Goal: Transaction & Acquisition: Purchase product/service

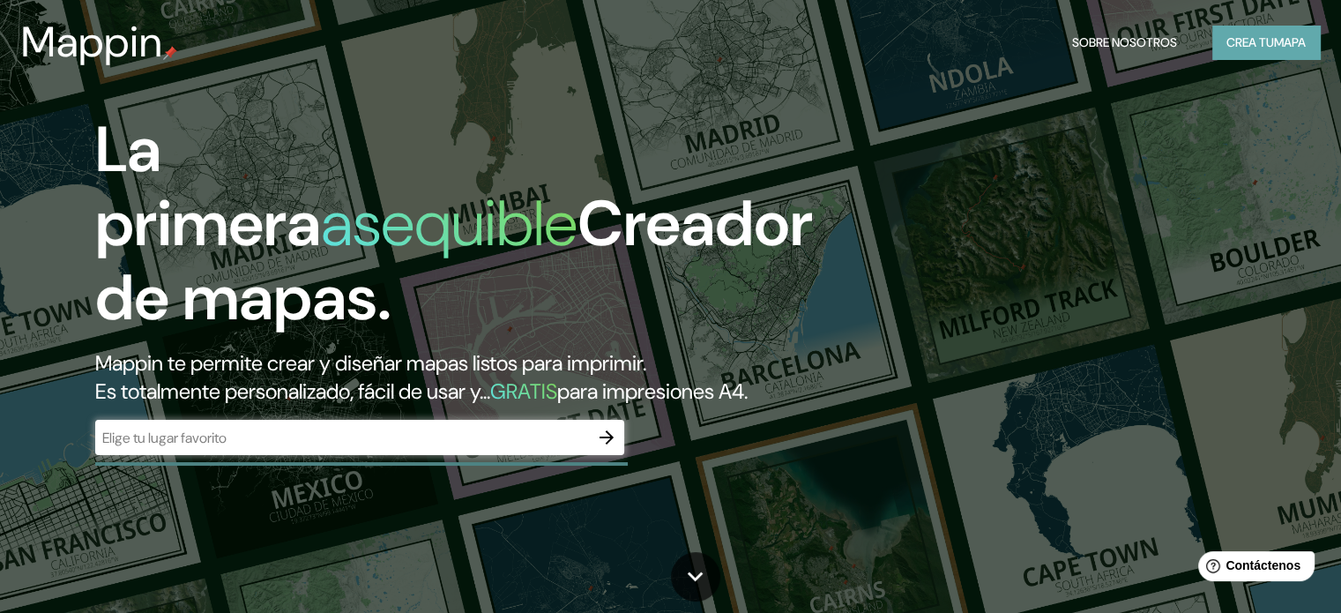
click at [1291, 38] on font "mapa" at bounding box center [1290, 42] width 32 height 16
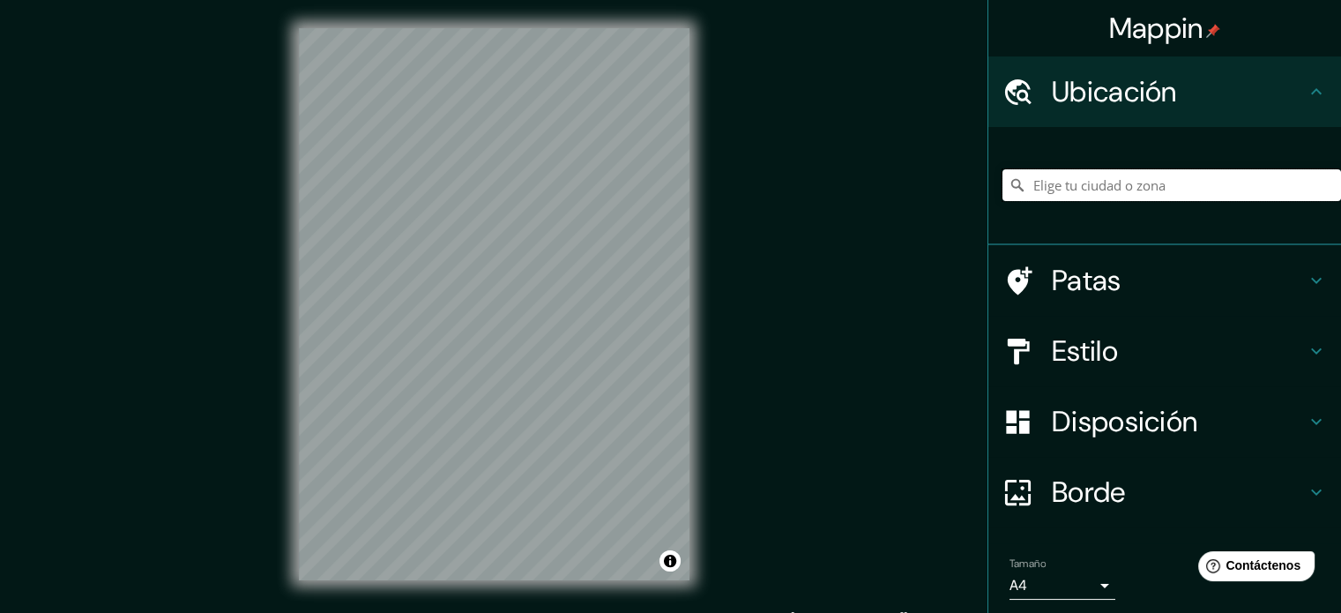
click at [1126, 186] on input "Elige tu ciudad o zona" at bounding box center [1171, 185] width 339 height 32
paste input "[GEOGRAPHIC_DATA]"
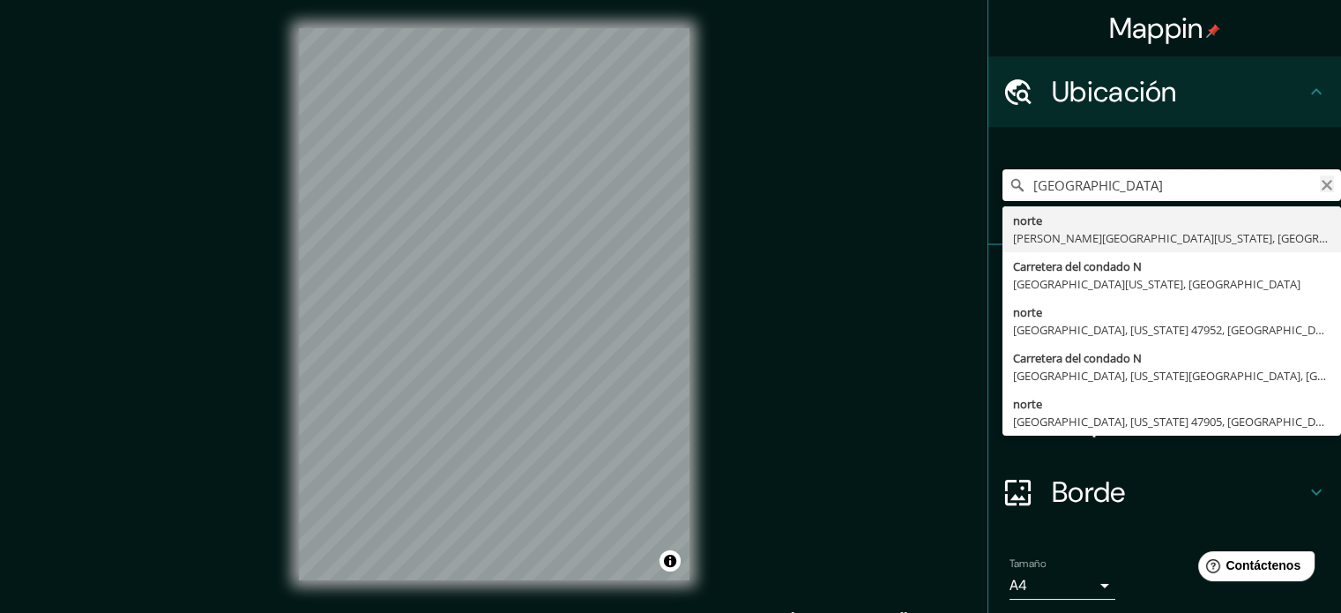
type input "[GEOGRAPHIC_DATA]"
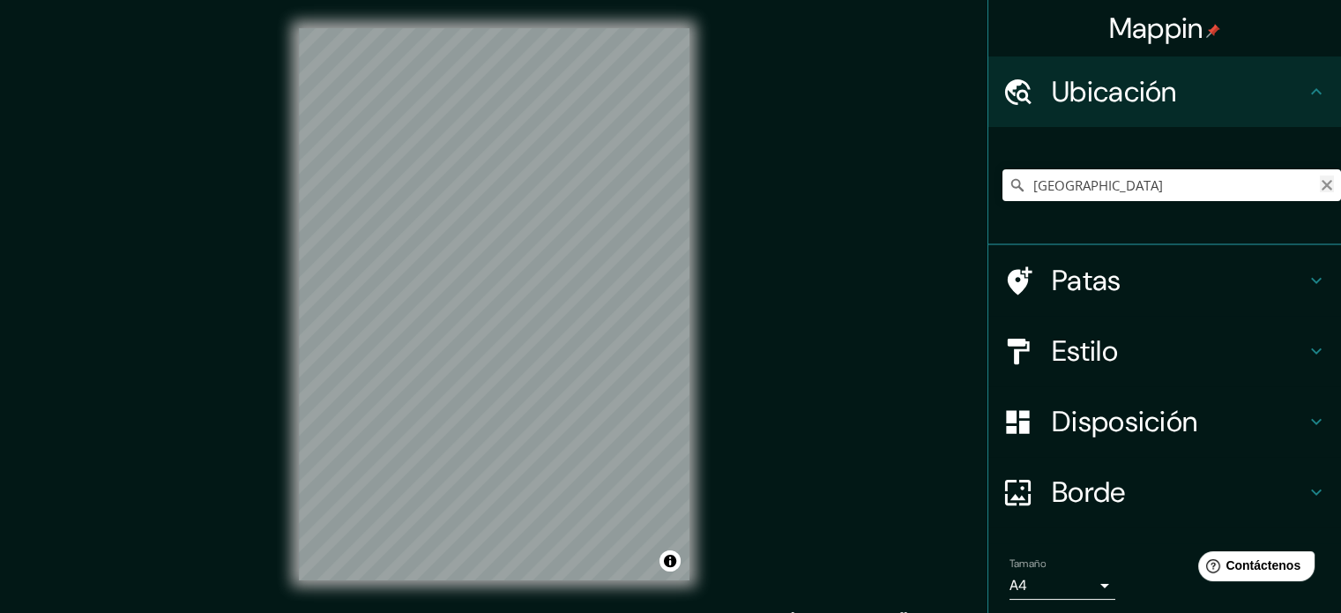
click at [1320, 181] on icon "Claro" at bounding box center [1327, 185] width 14 height 14
click at [1108, 192] on input "Elige tu ciudad o zona" at bounding box center [1171, 185] width 339 height 32
paste input "[PERSON_NAME][STREET_ADDRESS]"
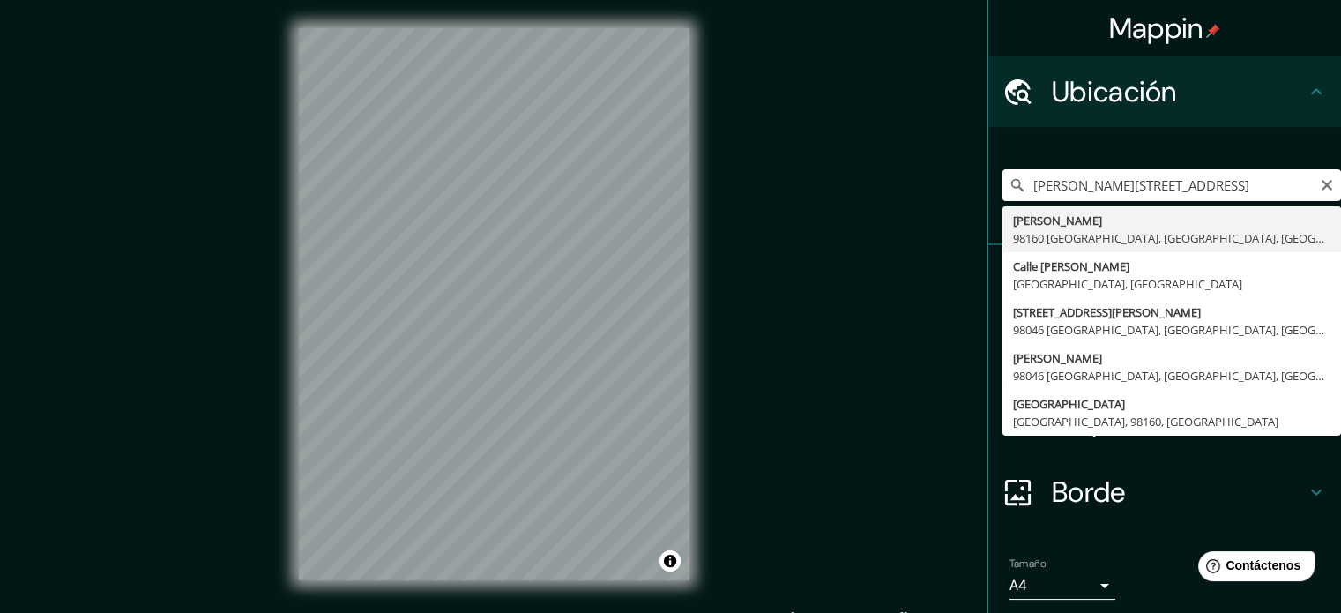
type input "[PERSON_NAME], 98160 [GEOGRAPHIC_DATA], [GEOGRAPHIC_DATA], [GEOGRAPHIC_DATA]"
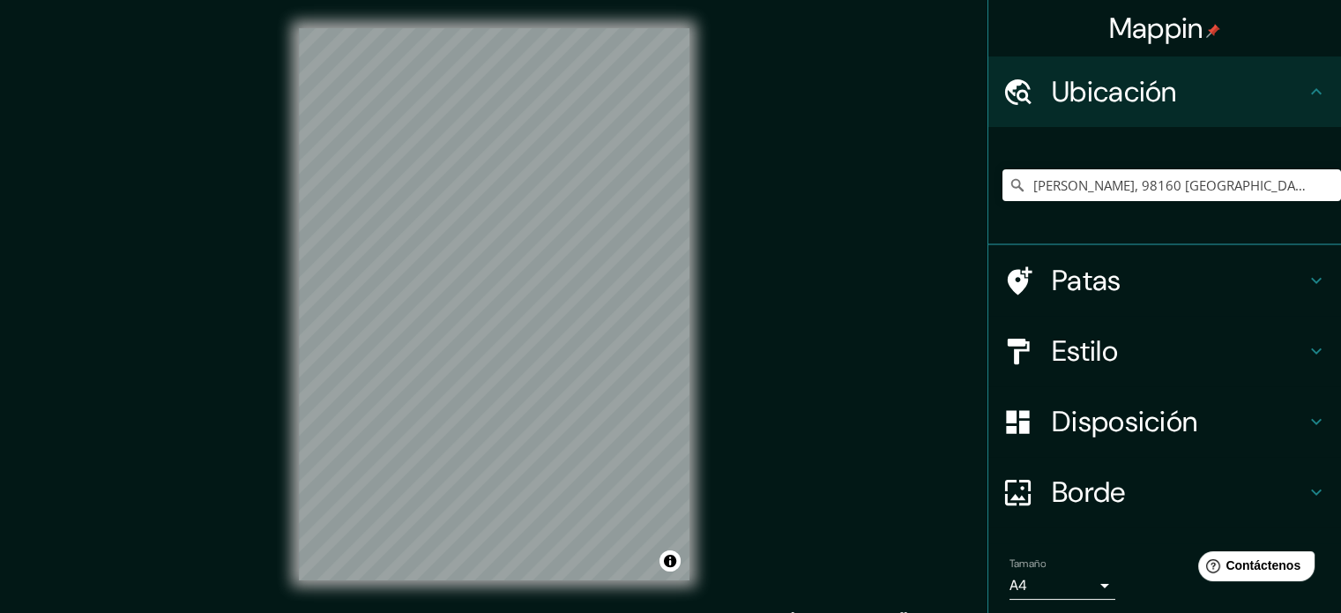
click at [1100, 338] on font "Estilo" at bounding box center [1085, 350] width 66 height 37
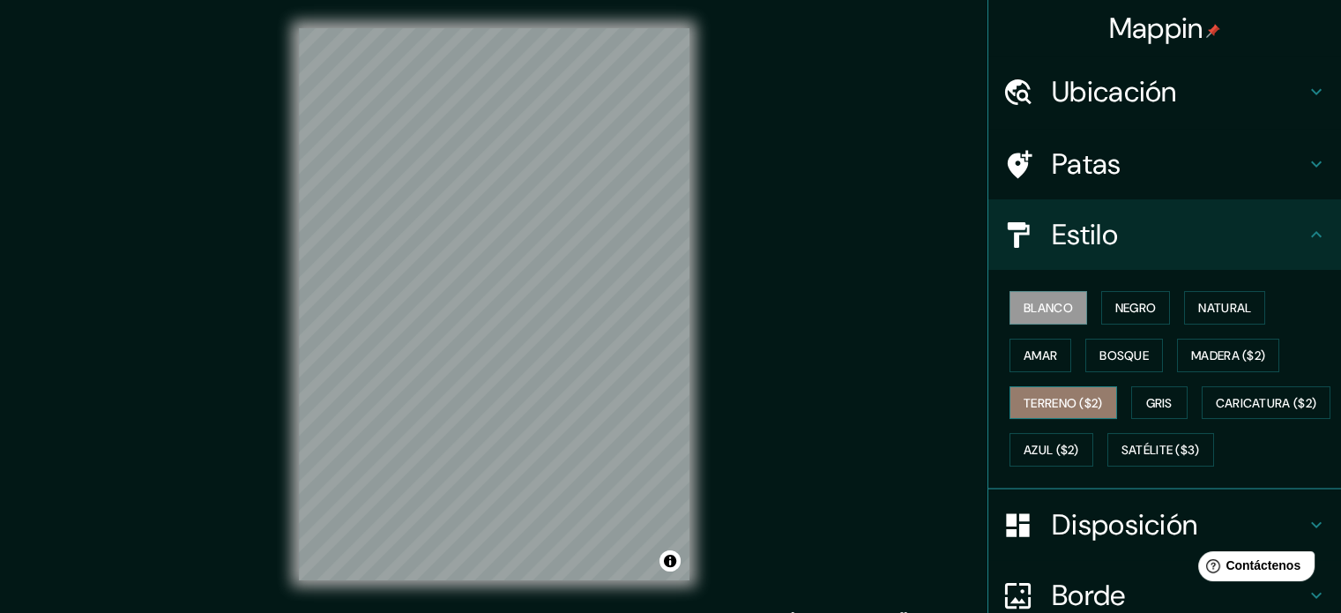
click at [1086, 396] on font "Terreno ($2)" at bounding box center [1063, 403] width 79 height 16
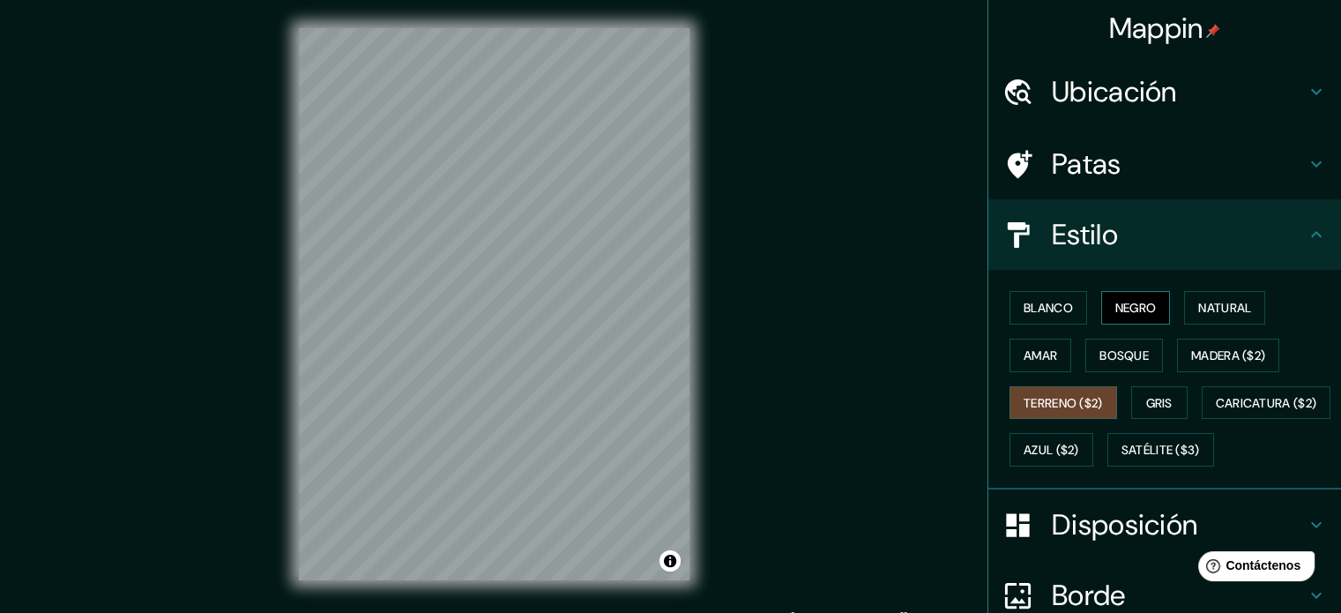
click at [1121, 300] on font "Negro" at bounding box center [1135, 308] width 41 height 16
click at [487, 299] on div at bounding box center [489, 297] width 14 height 14
click at [1157, 105] on font "Ubicación" at bounding box center [1114, 91] width 125 height 37
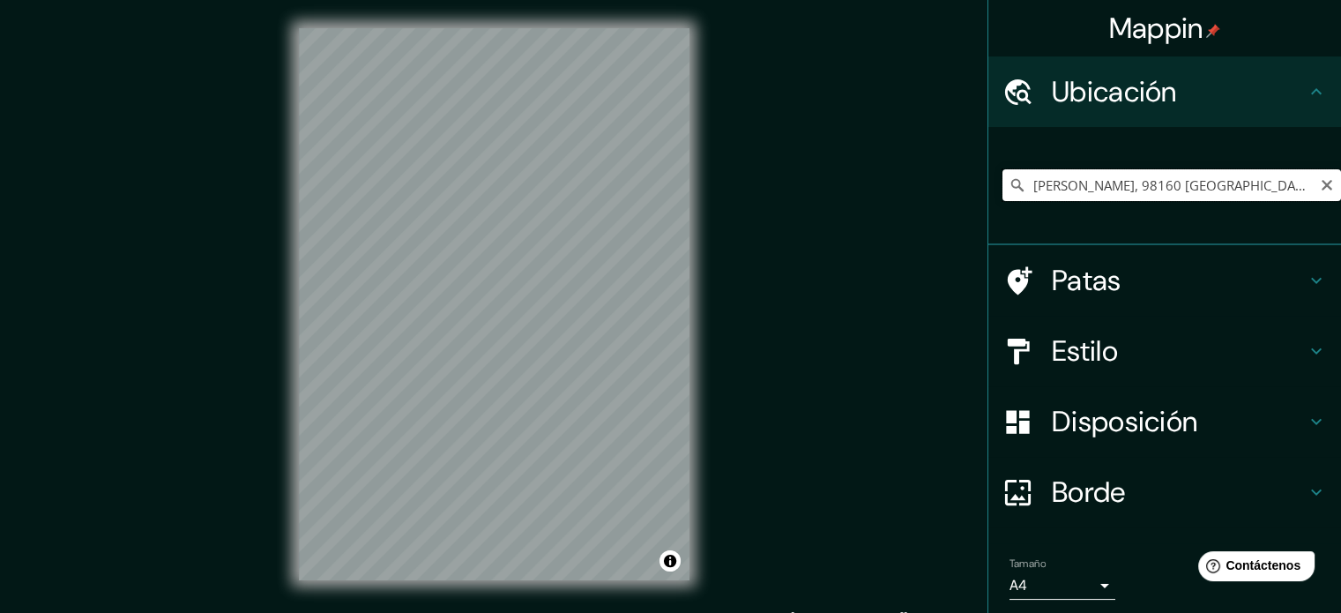
click at [1291, 180] on input "[PERSON_NAME], 98160 [GEOGRAPHIC_DATA], [GEOGRAPHIC_DATA], [GEOGRAPHIC_DATA]" at bounding box center [1171, 185] width 339 height 32
click at [1009, 186] on icon at bounding box center [1018, 185] width 18 height 18
click at [1006, 194] on input "[PERSON_NAME], 98160 [GEOGRAPHIC_DATA], [GEOGRAPHIC_DATA], [GEOGRAPHIC_DATA]" at bounding box center [1171, 185] width 339 height 32
click at [1084, 426] on font "Disposición" at bounding box center [1124, 421] width 145 height 37
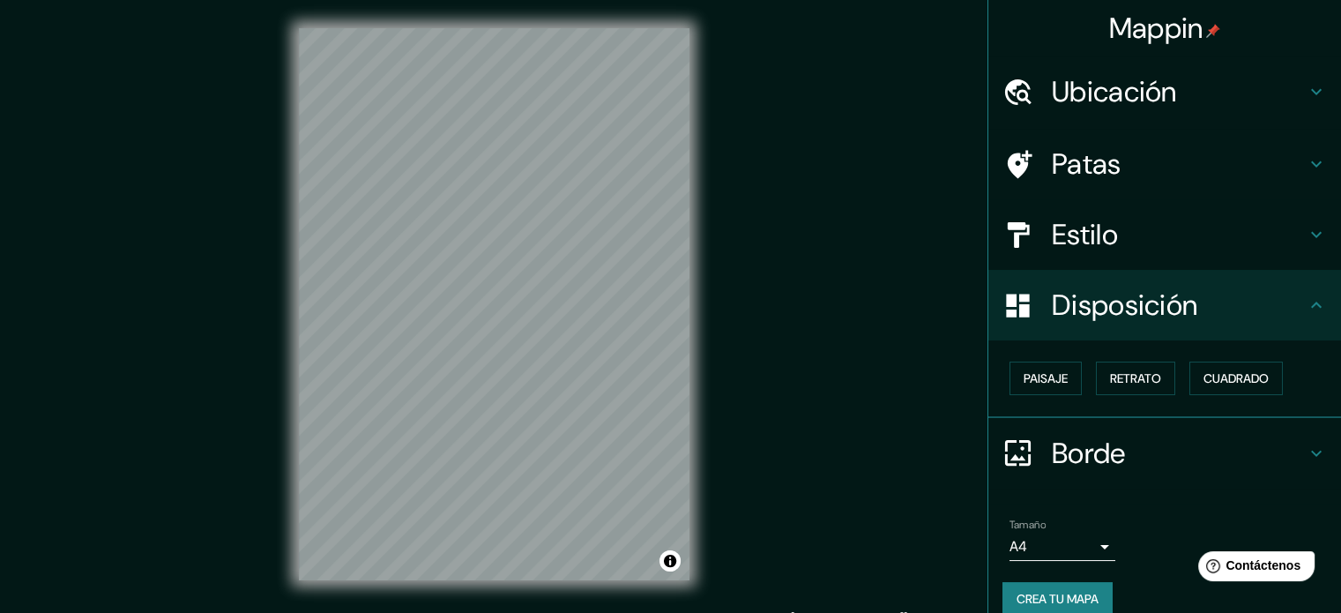
click at [1287, 330] on div "Disposición" at bounding box center [1164, 305] width 353 height 71
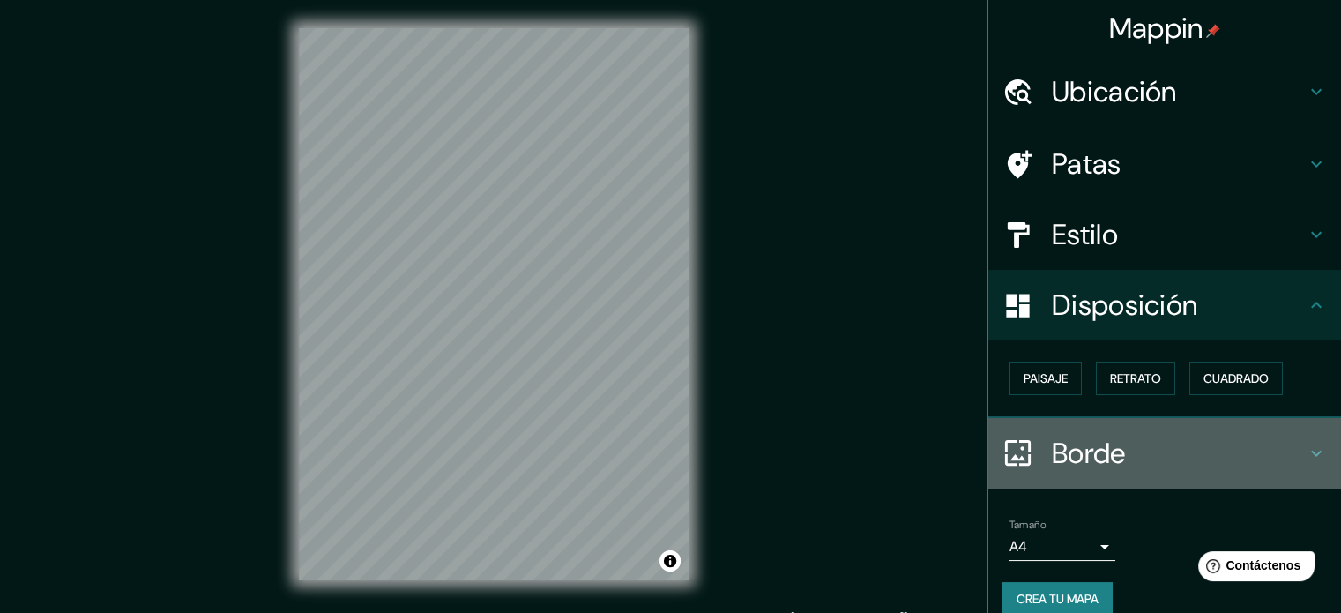
click at [1192, 452] on h4 "Borde" at bounding box center [1179, 453] width 254 height 35
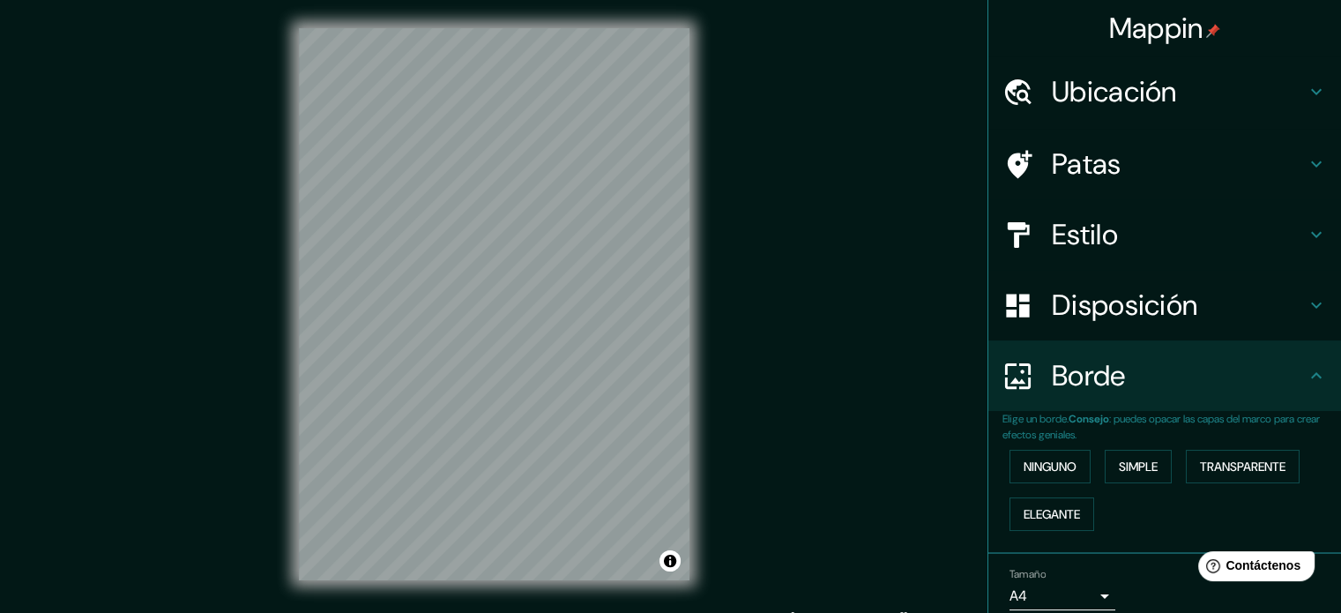
scroll to position [71, 0]
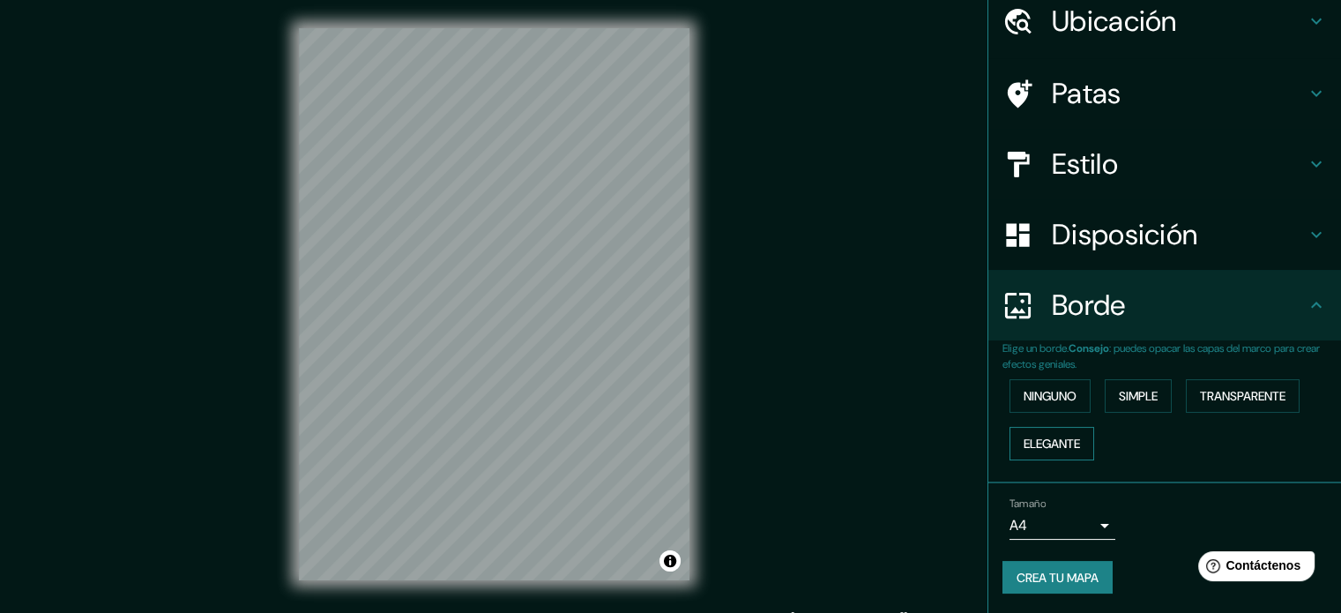
click at [1024, 436] on font "Elegante" at bounding box center [1052, 444] width 56 height 16
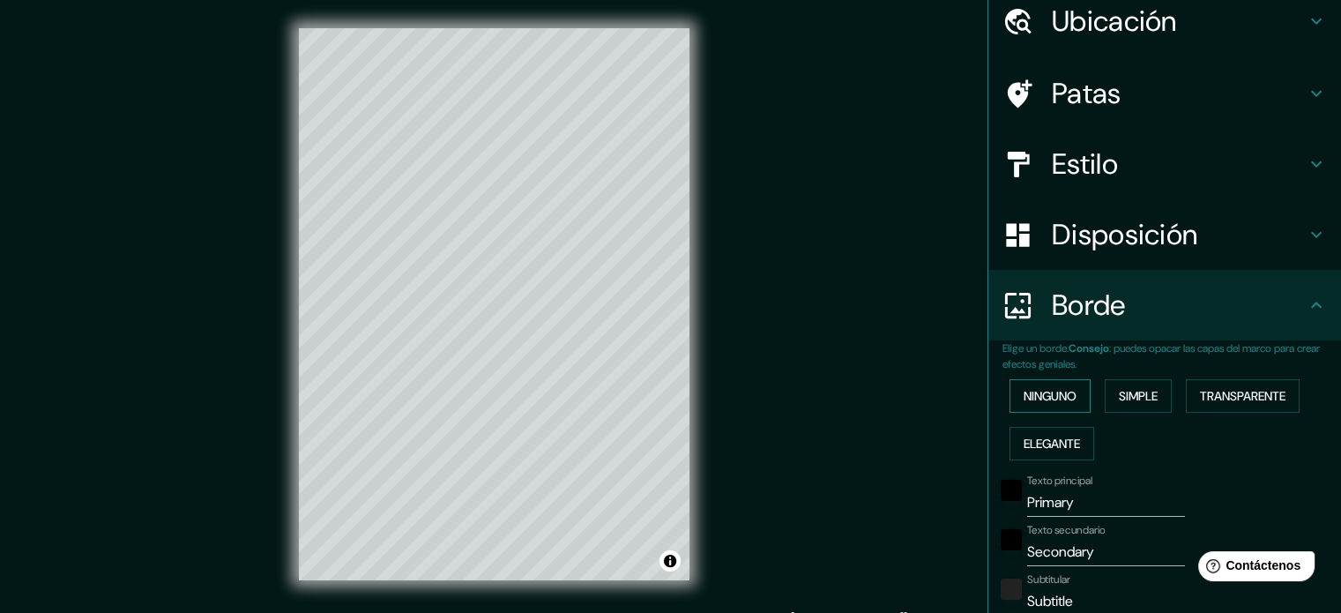
click at [1031, 404] on font "Ninguno" at bounding box center [1050, 395] width 53 height 23
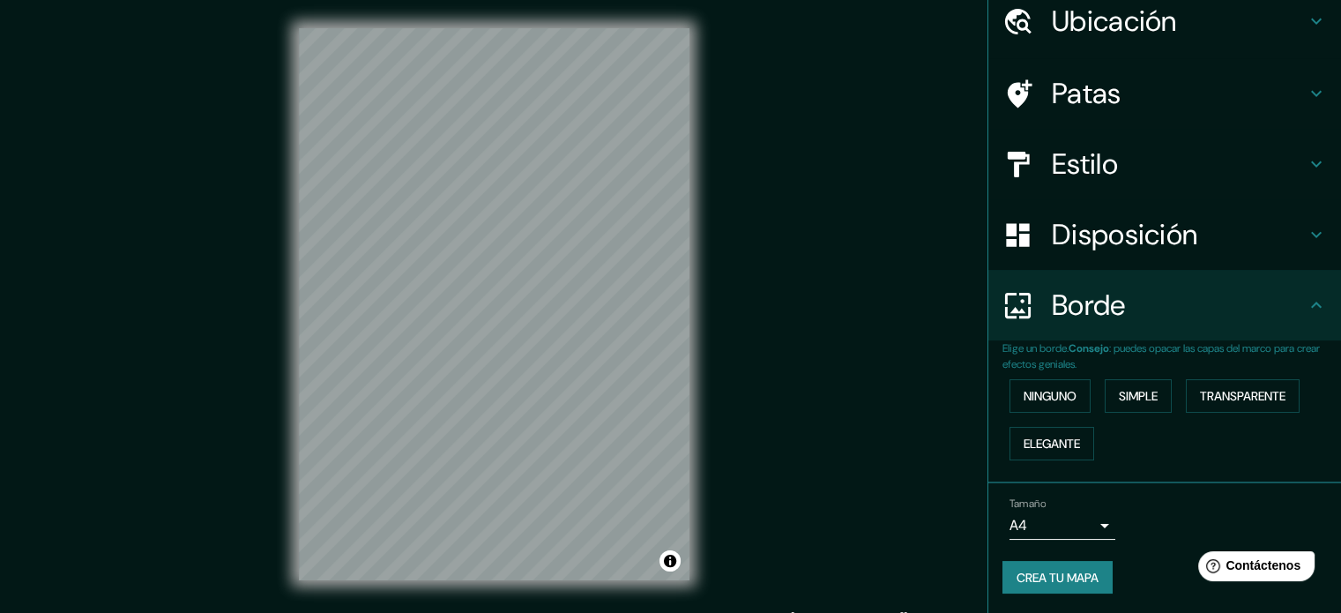
scroll to position [0, 0]
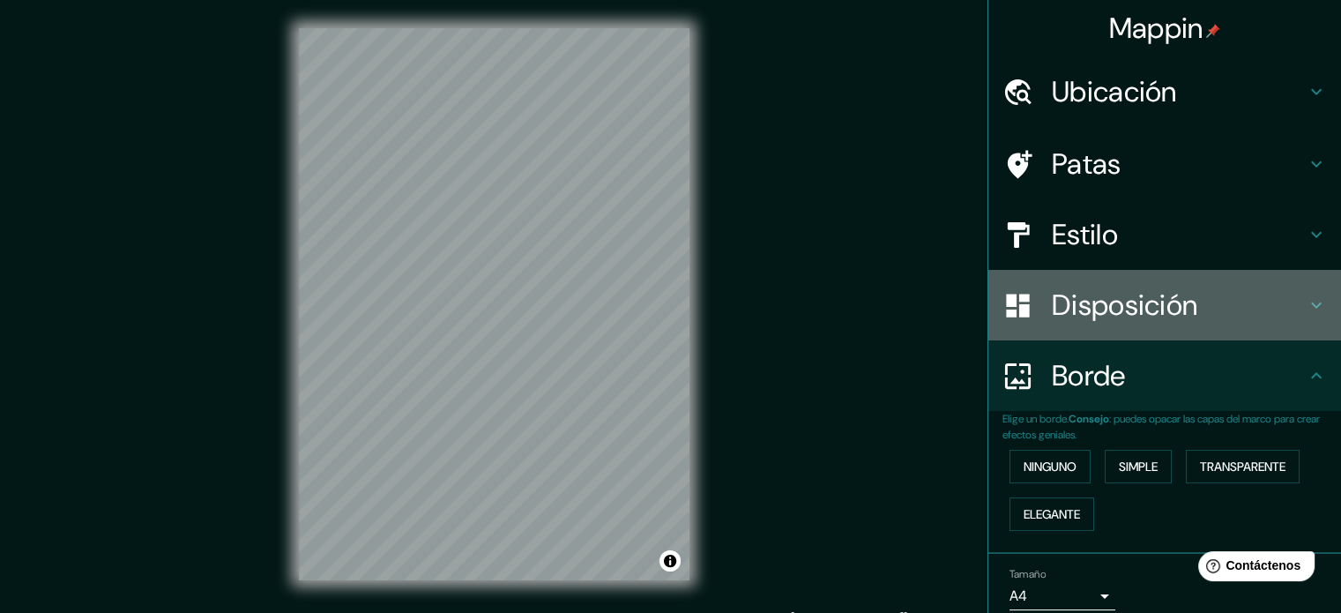
click at [1120, 302] on font "Disposición" at bounding box center [1124, 305] width 145 height 37
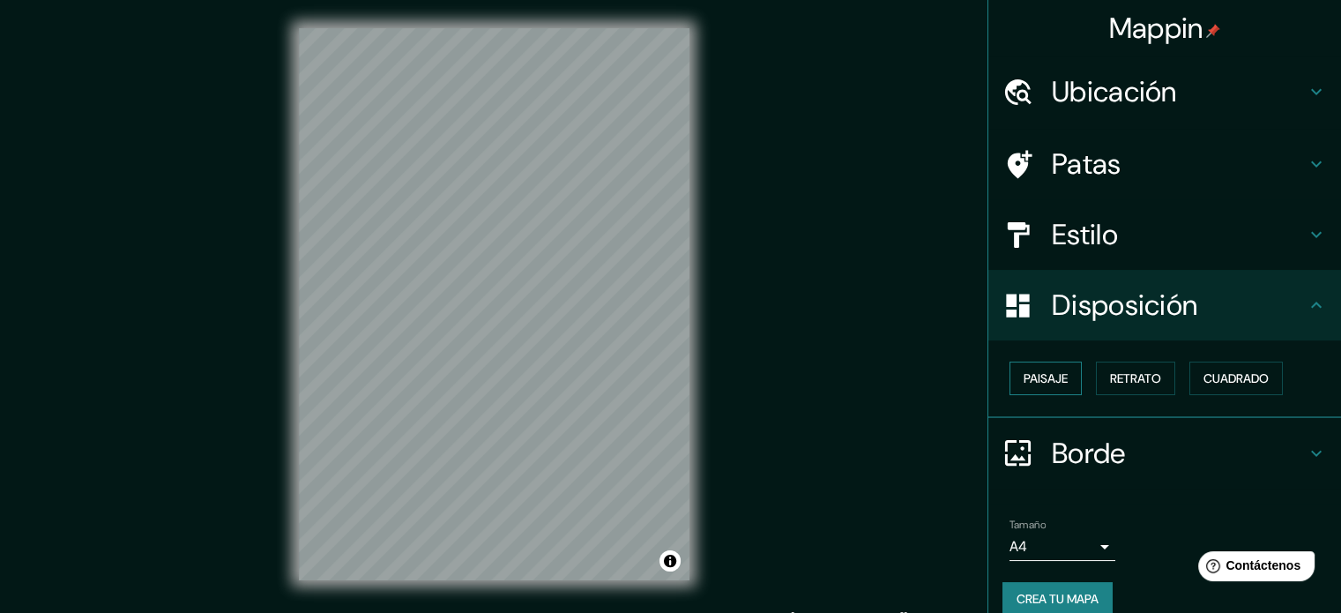
click at [1047, 373] on font "Paisaje" at bounding box center [1046, 378] width 44 height 16
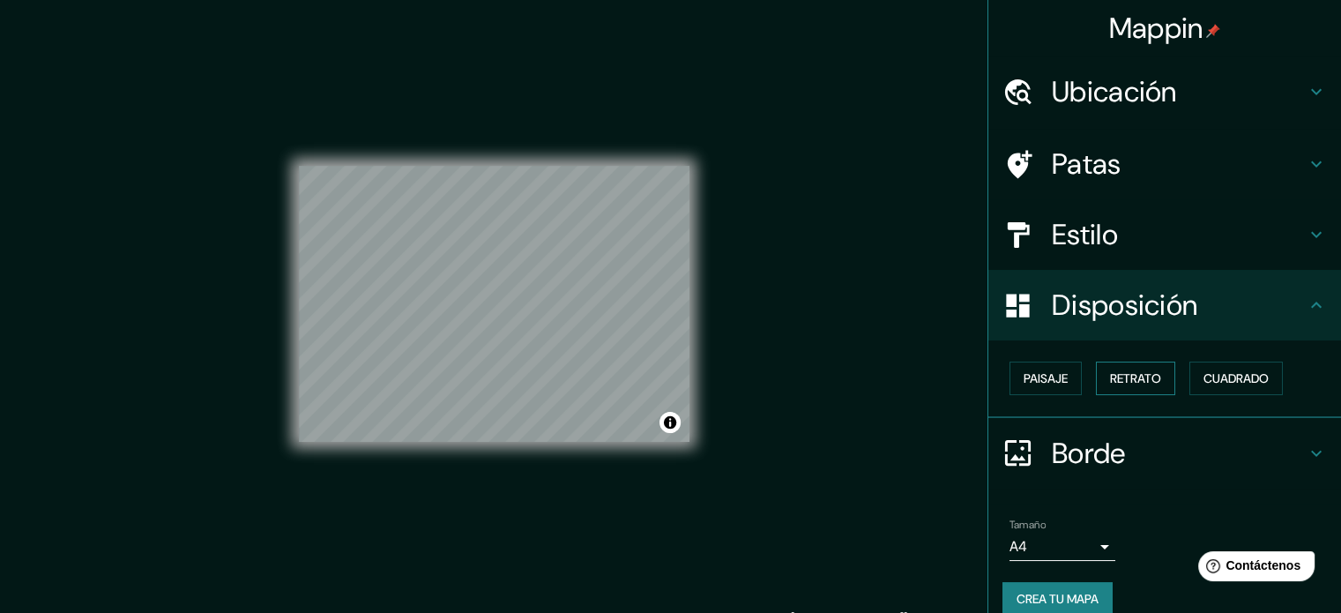
click at [1116, 381] on font "Retrato" at bounding box center [1135, 378] width 51 height 16
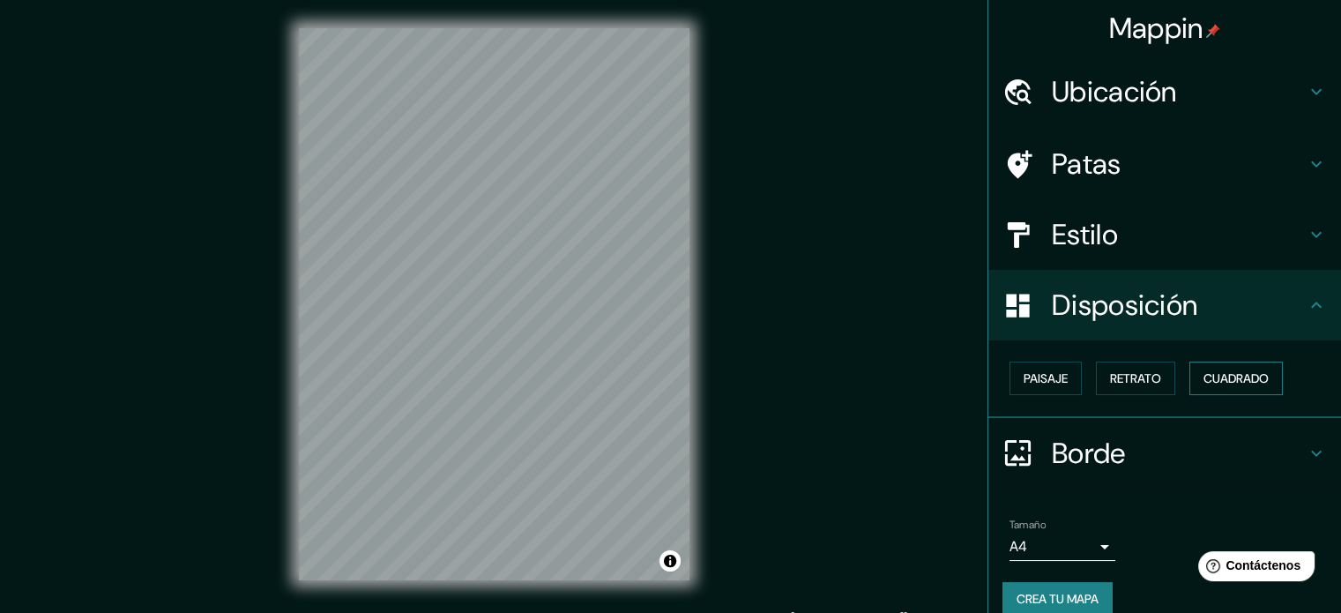
click at [1204, 373] on font "Cuadrado" at bounding box center [1236, 378] width 65 height 16
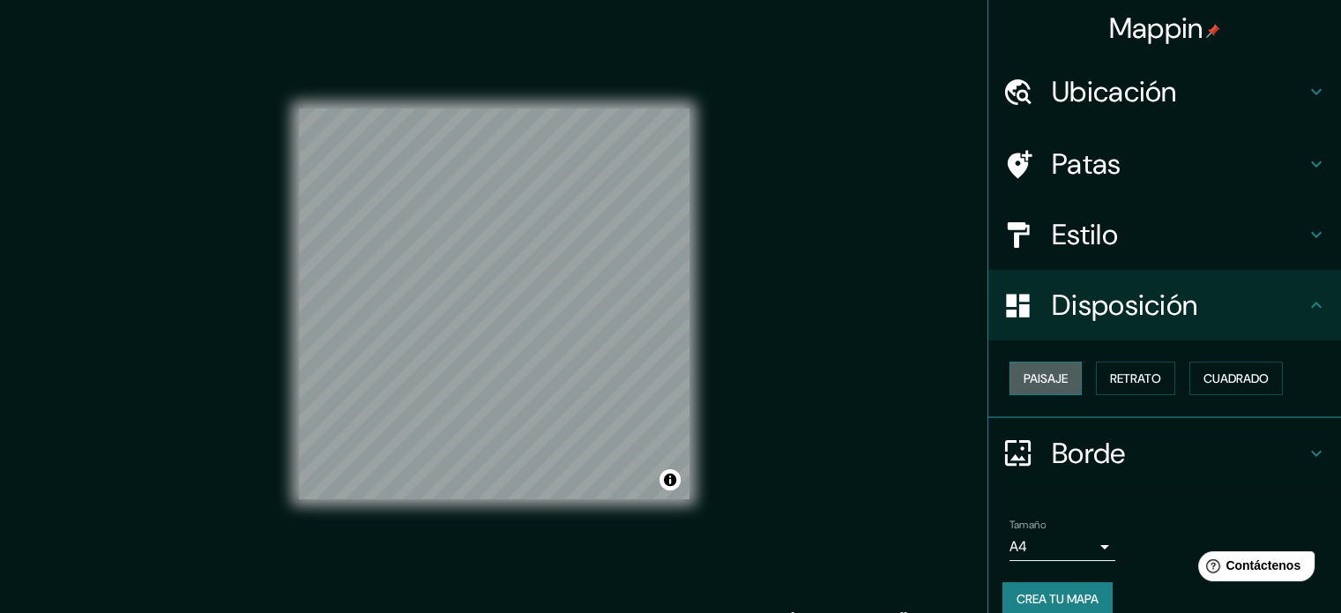
click at [1024, 378] on font "Paisaje" at bounding box center [1046, 378] width 44 height 16
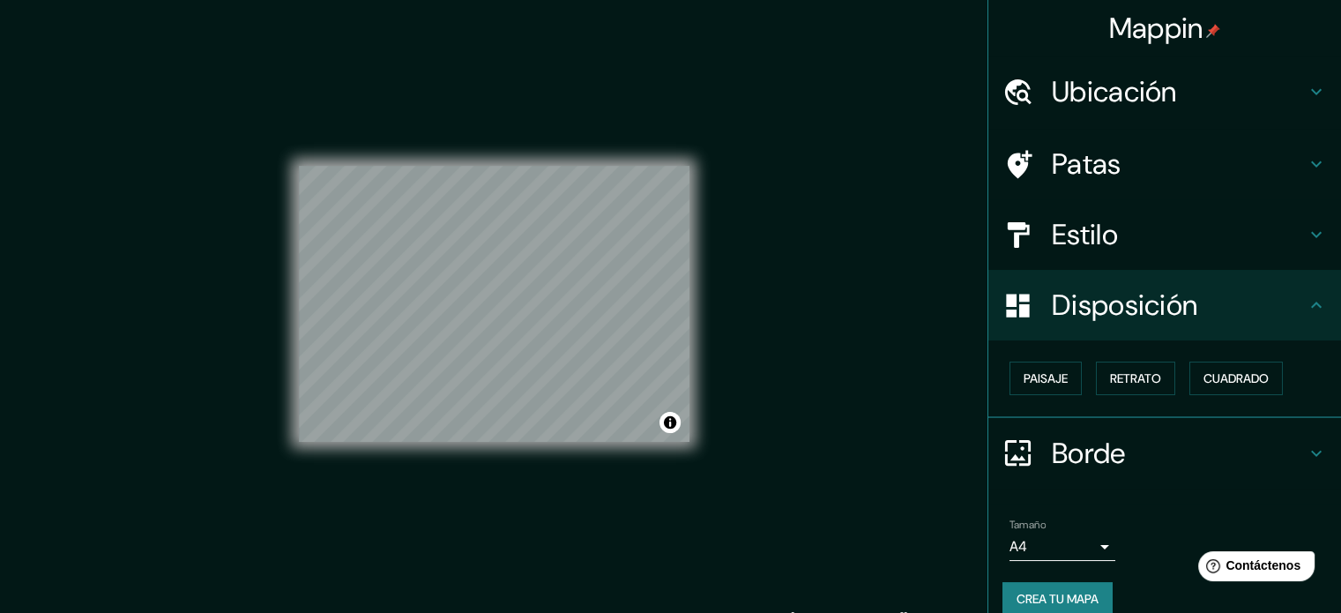
click at [1088, 243] on font "Estilo" at bounding box center [1085, 234] width 66 height 37
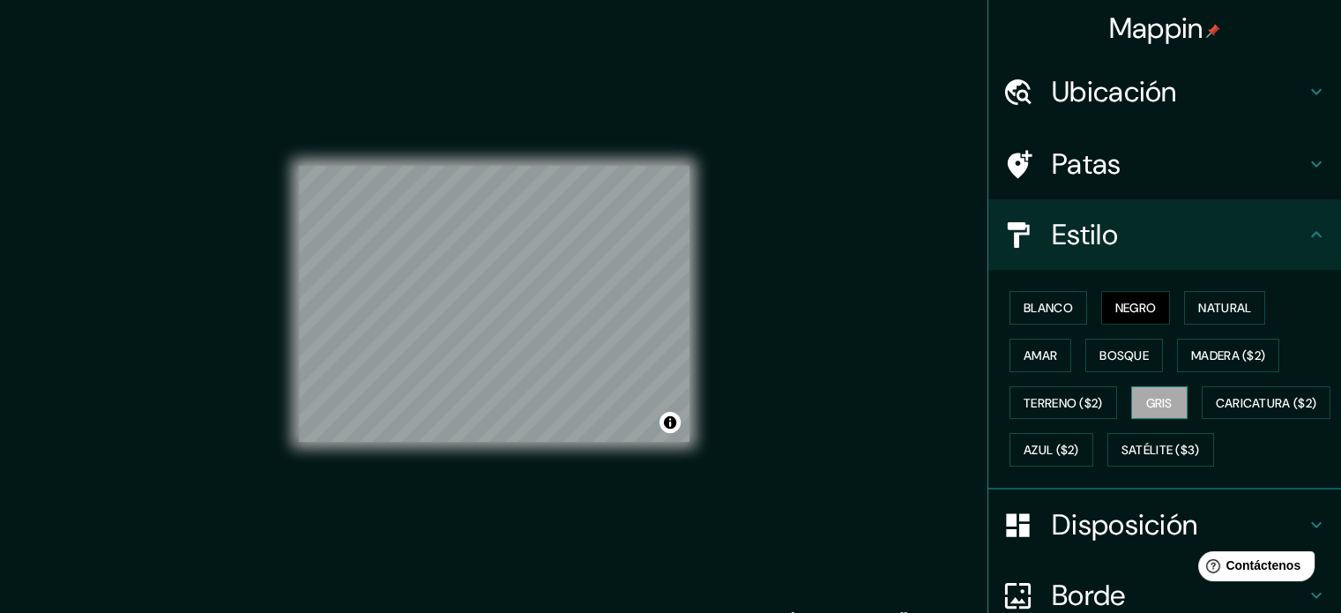
click at [1157, 397] on font "Gris" at bounding box center [1159, 403] width 26 height 16
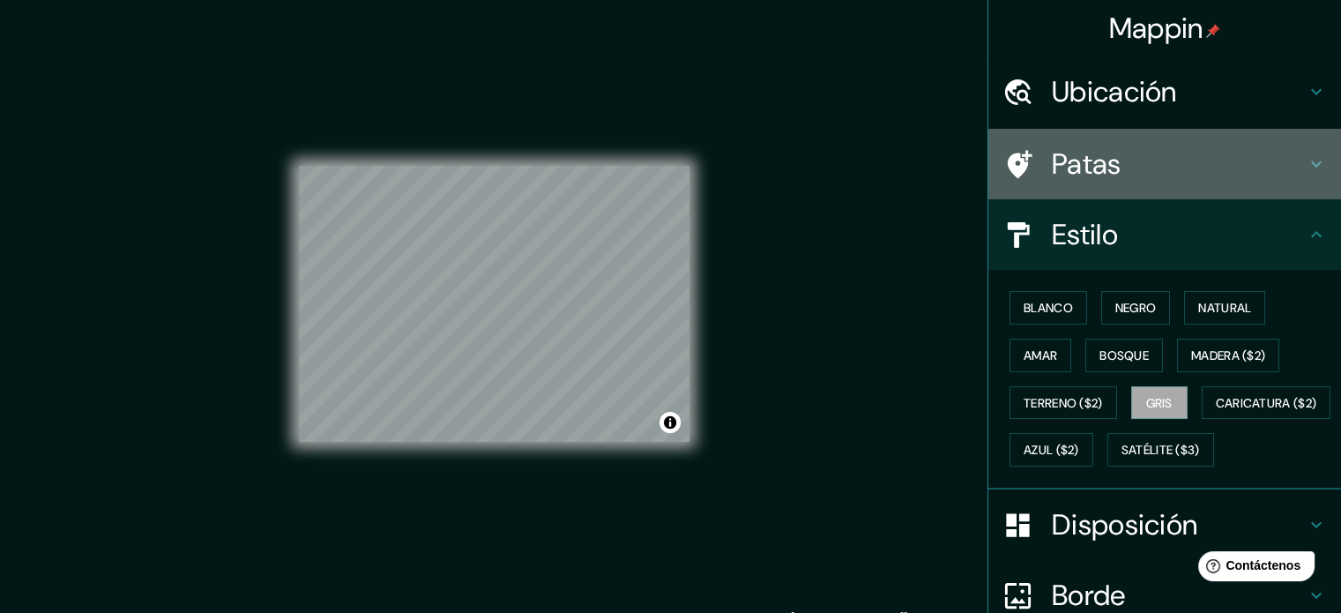
click at [1160, 179] on h4 "Patas" at bounding box center [1179, 163] width 254 height 35
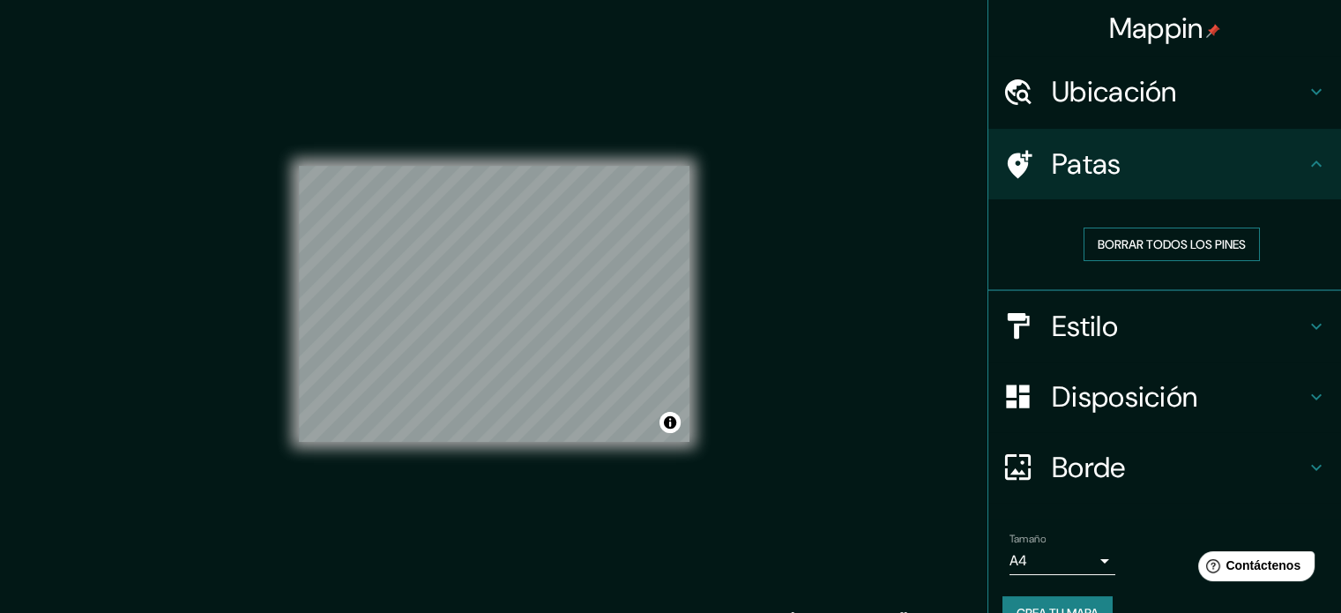
click at [1170, 233] on font "Borrar todos los pines" at bounding box center [1172, 244] width 148 height 23
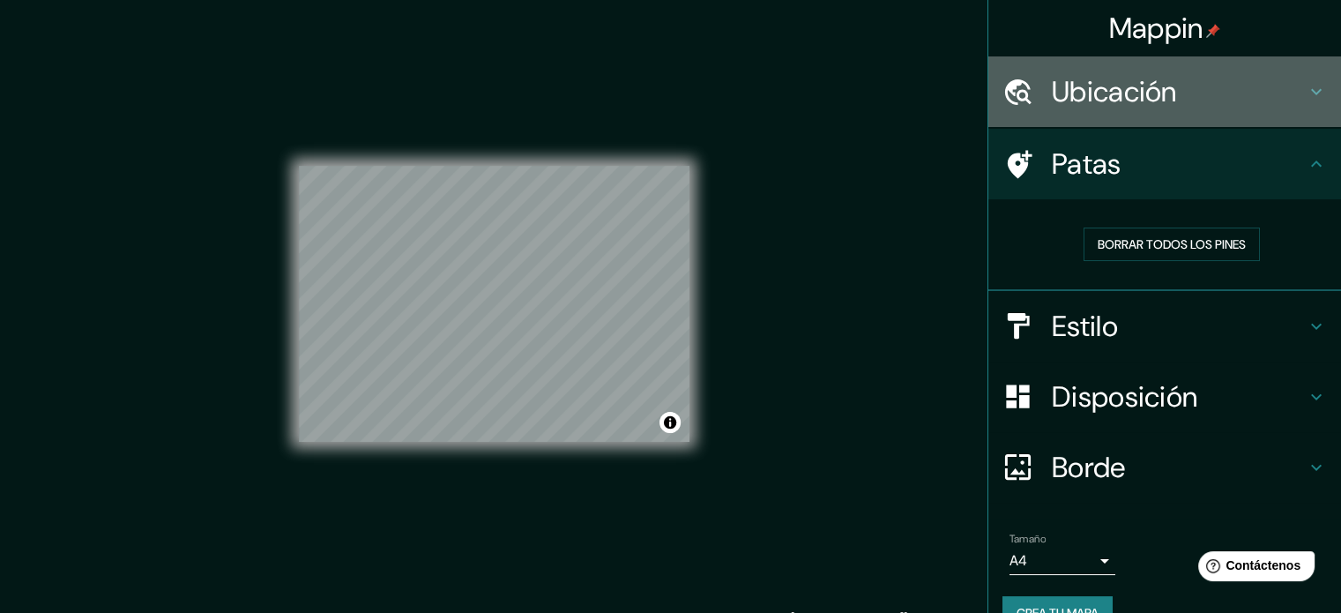
click at [1169, 96] on h4 "Ubicación" at bounding box center [1179, 91] width 254 height 35
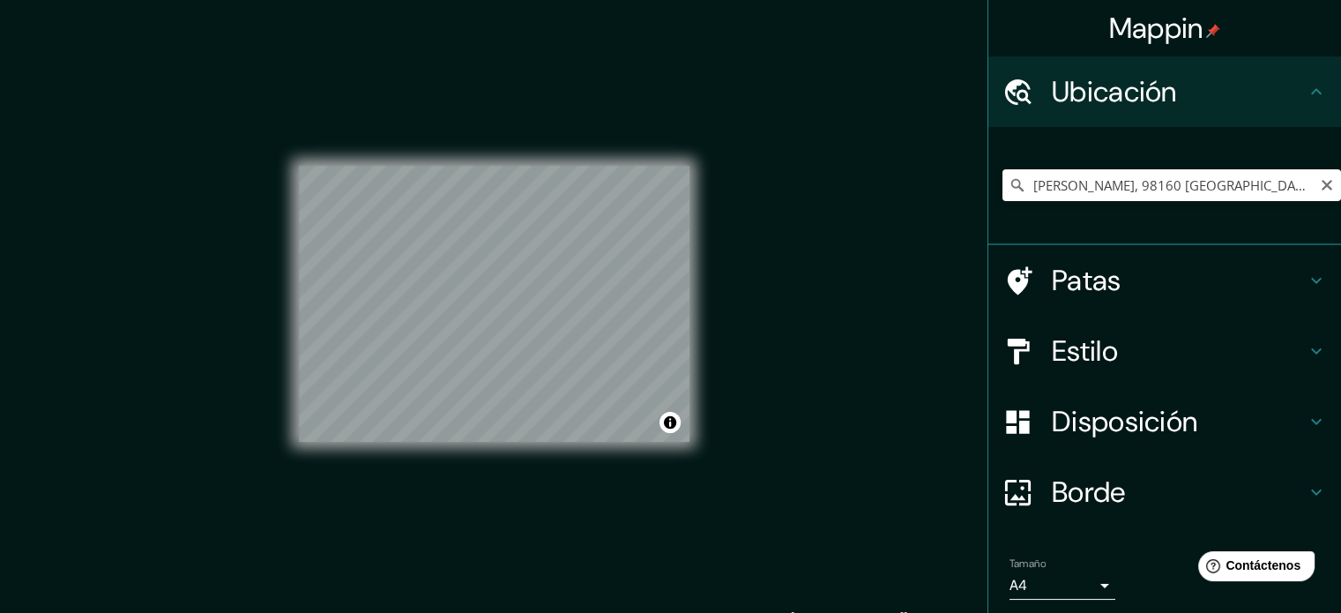
click at [1009, 178] on icon at bounding box center [1018, 185] width 18 height 18
click at [1011, 186] on icon at bounding box center [1017, 185] width 12 height 12
click at [1188, 190] on input "[PERSON_NAME], 98160 [GEOGRAPHIC_DATA], [GEOGRAPHIC_DATA], [GEOGRAPHIC_DATA]" at bounding box center [1171, 185] width 339 height 32
click at [1320, 185] on icon "Claro" at bounding box center [1327, 185] width 14 height 14
paste input "[PERSON_NAME][STREET_ADDRESS]"
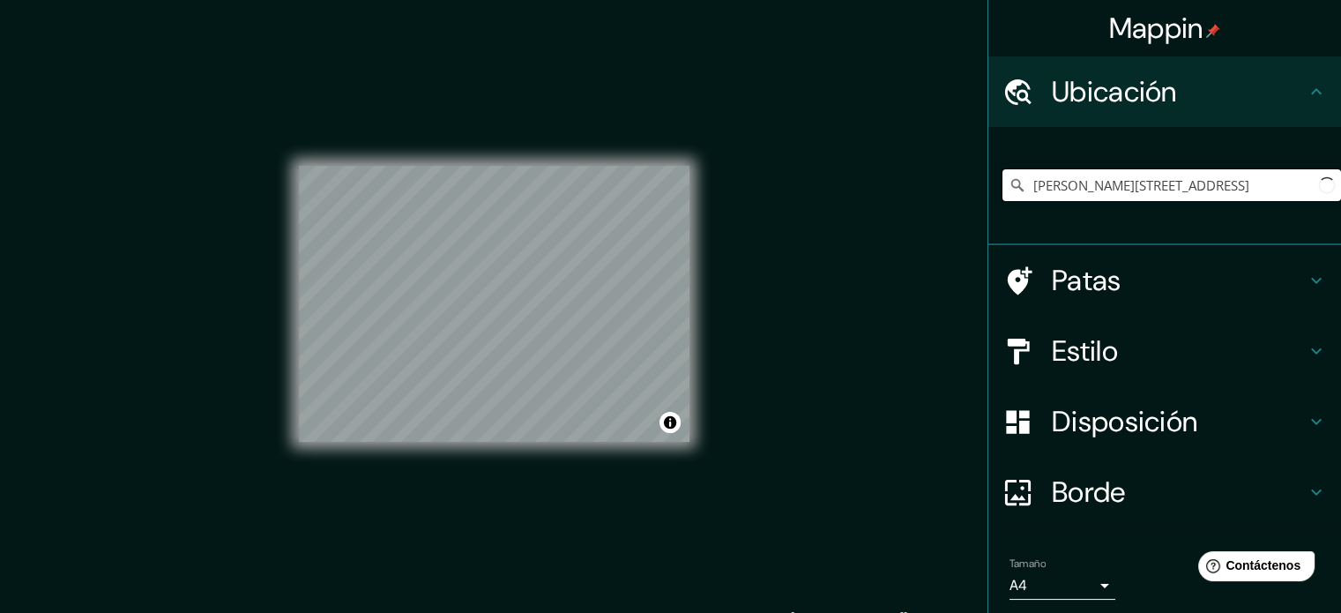
scroll to position [0, 81]
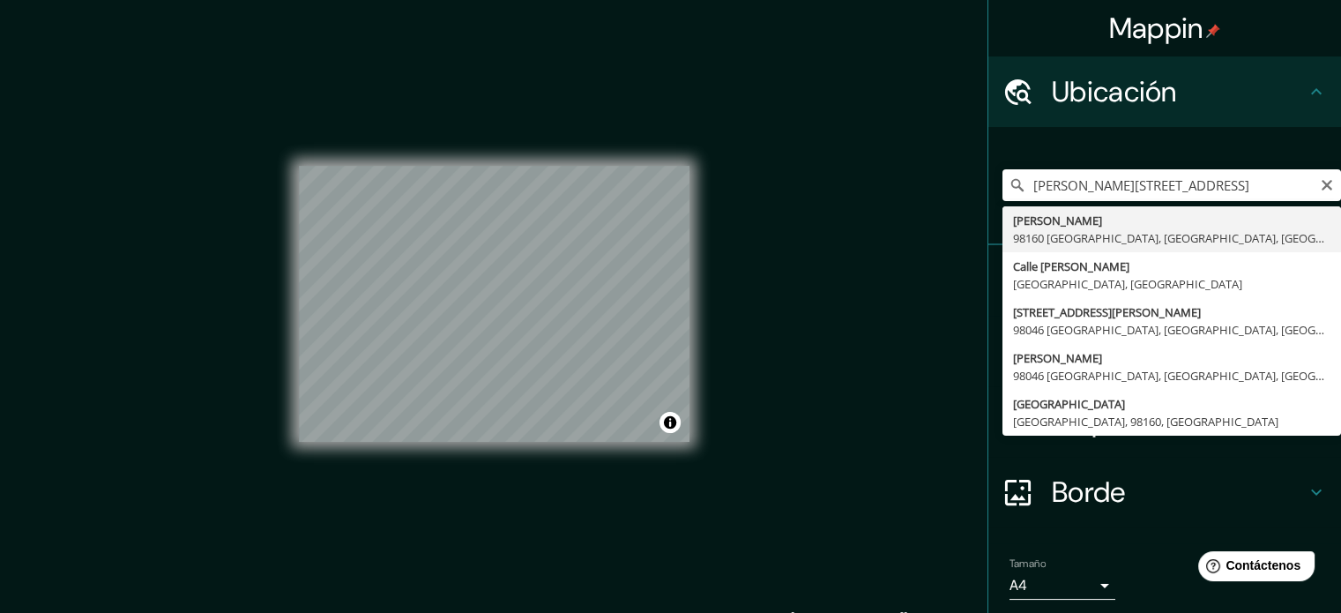
type input "[PERSON_NAME], 98160 [GEOGRAPHIC_DATA], [GEOGRAPHIC_DATA], [GEOGRAPHIC_DATA]"
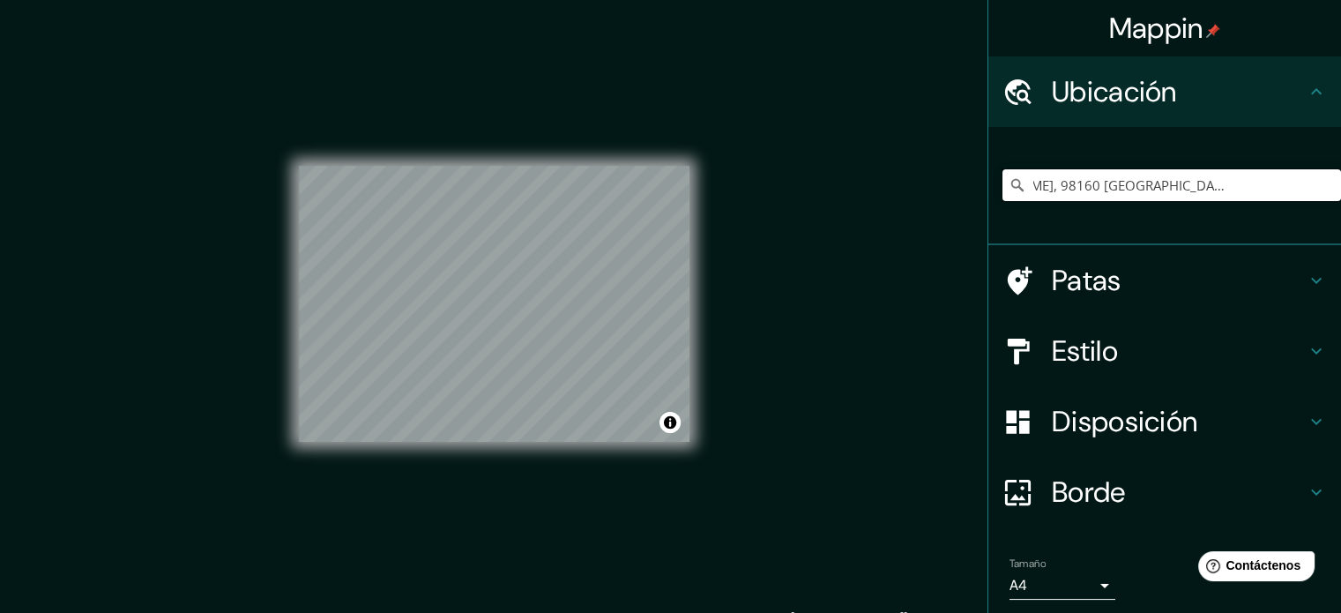
scroll to position [0, 0]
click at [670, 416] on button "Activar o desactivar atribución" at bounding box center [670, 422] width 21 height 21
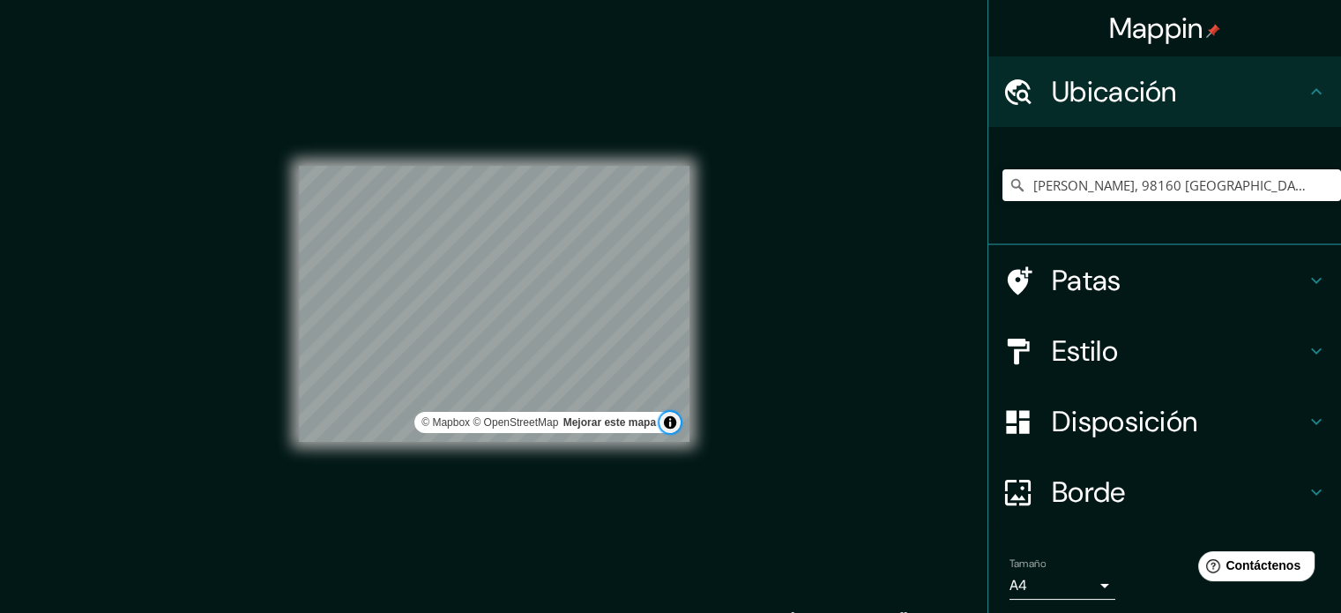
click at [670, 416] on button "Activar o desactivar atribución" at bounding box center [670, 422] width 21 height 21
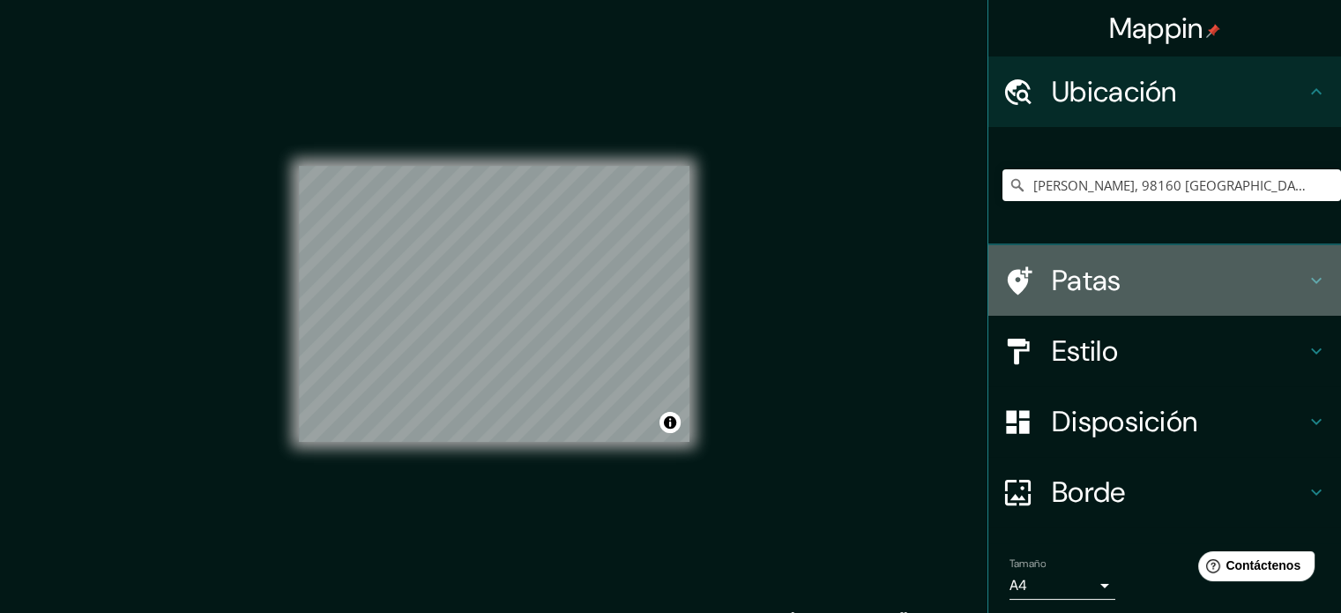
click at [1271, 284] on h4 "Patas" at bounding box center [1179, 280] width 254 height 35
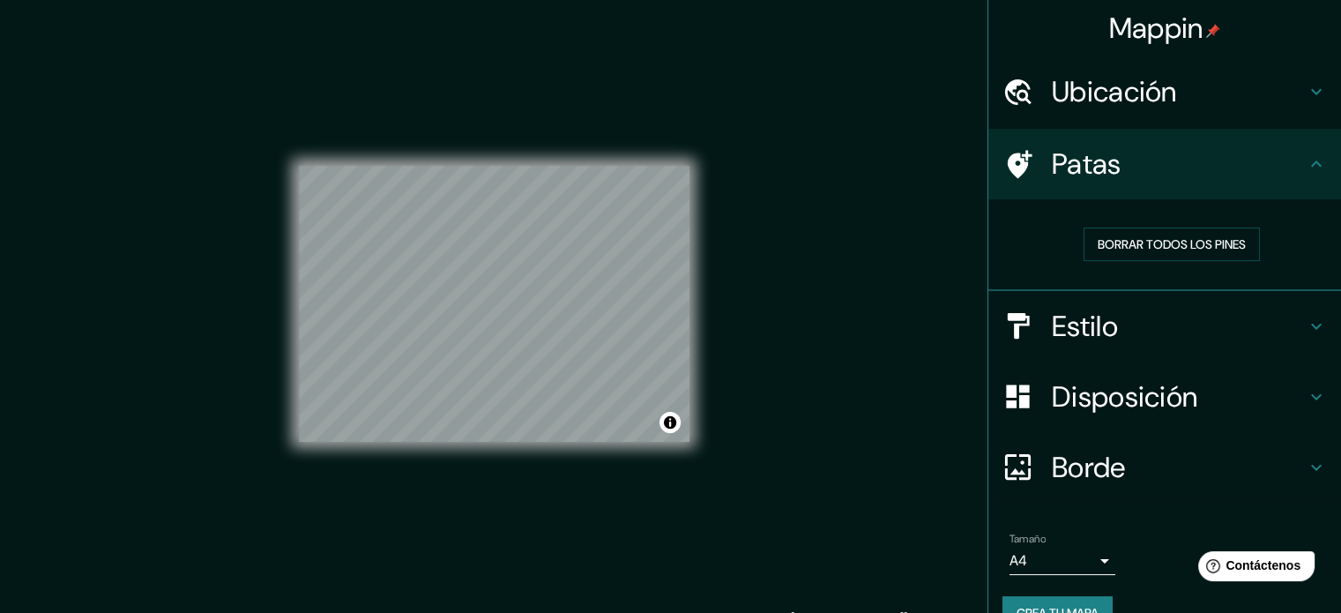
click at [1270, 329] on h4 "Estilo" at bounding box center [1179, 326] width 254 height 35
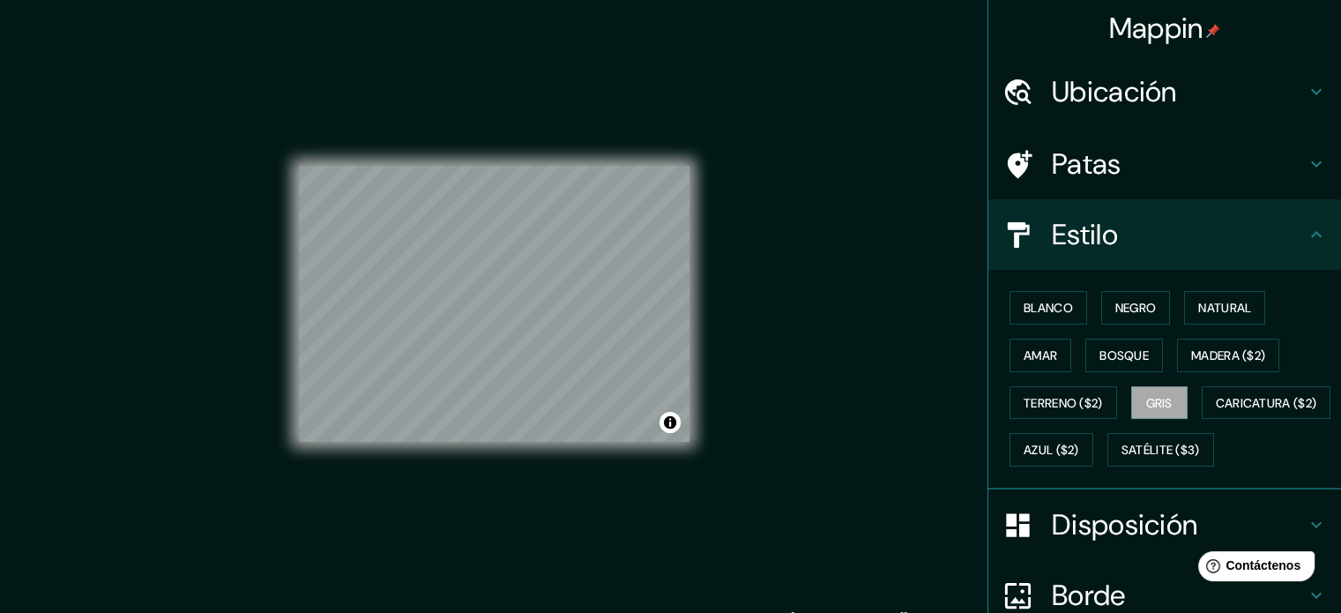
click at [1234, 180] on h4 "Patas" at bounding box center [1179, 163] width 254 height 35
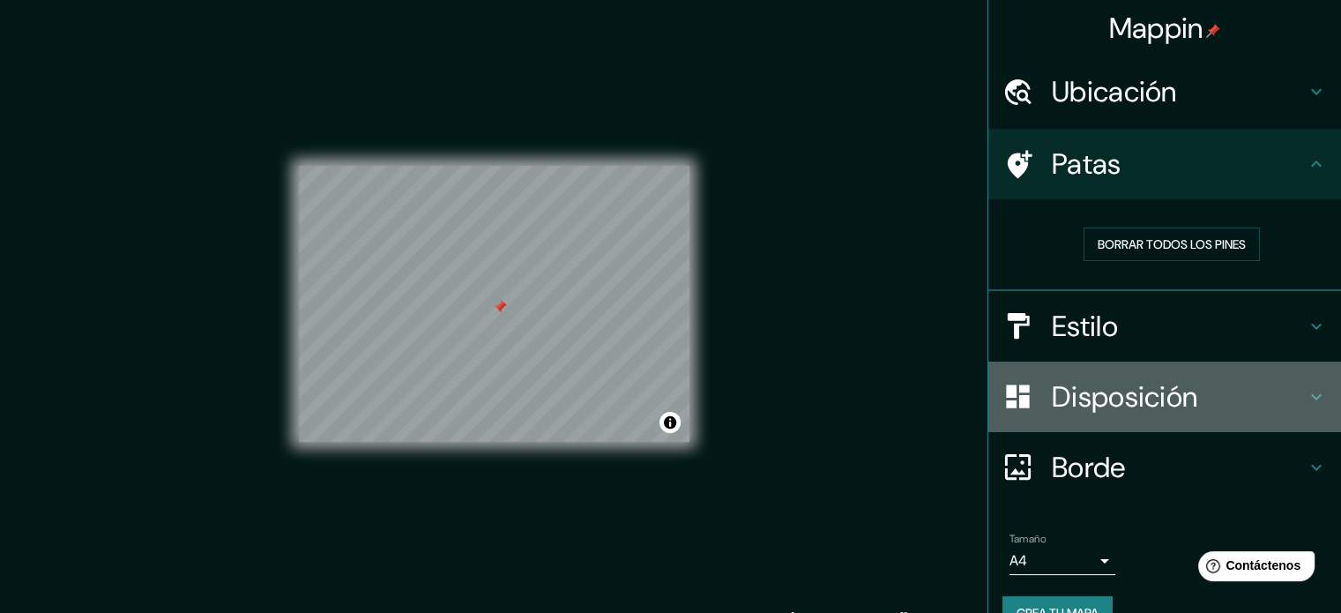
click at [1098, 394] on font "Disposición" at bounding box center [1124, 396] width 145 height 37
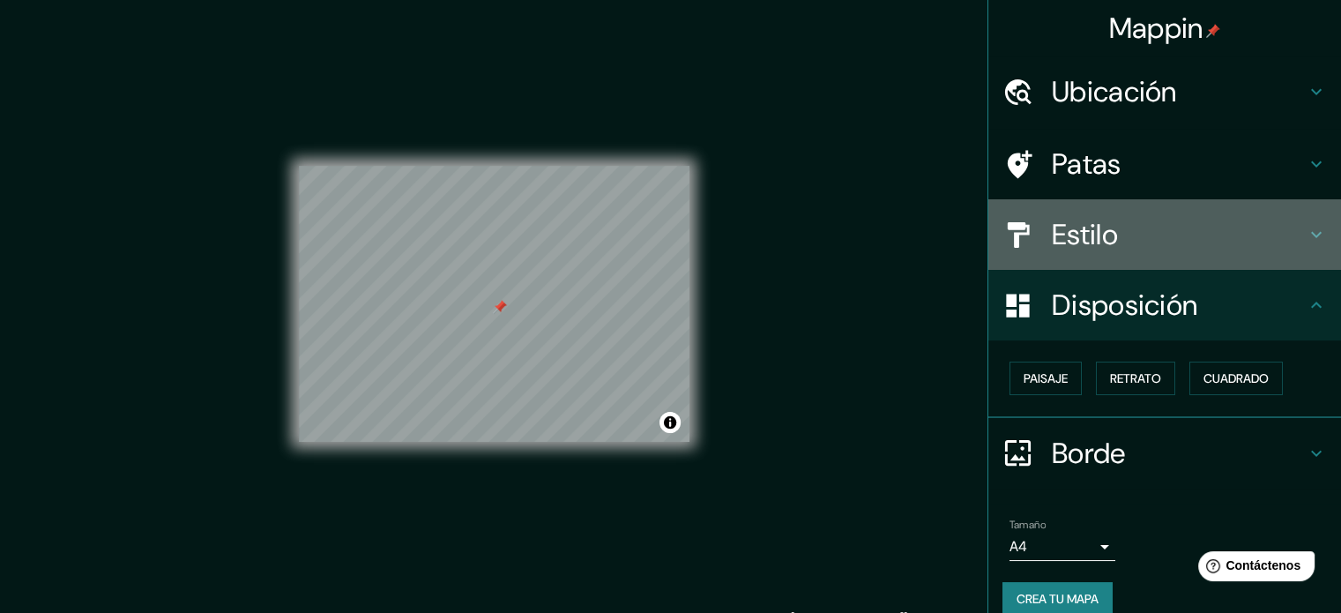
click at [1094, 253] on div "Estilo" at bounding box center [1164, 234] width 353 height 71
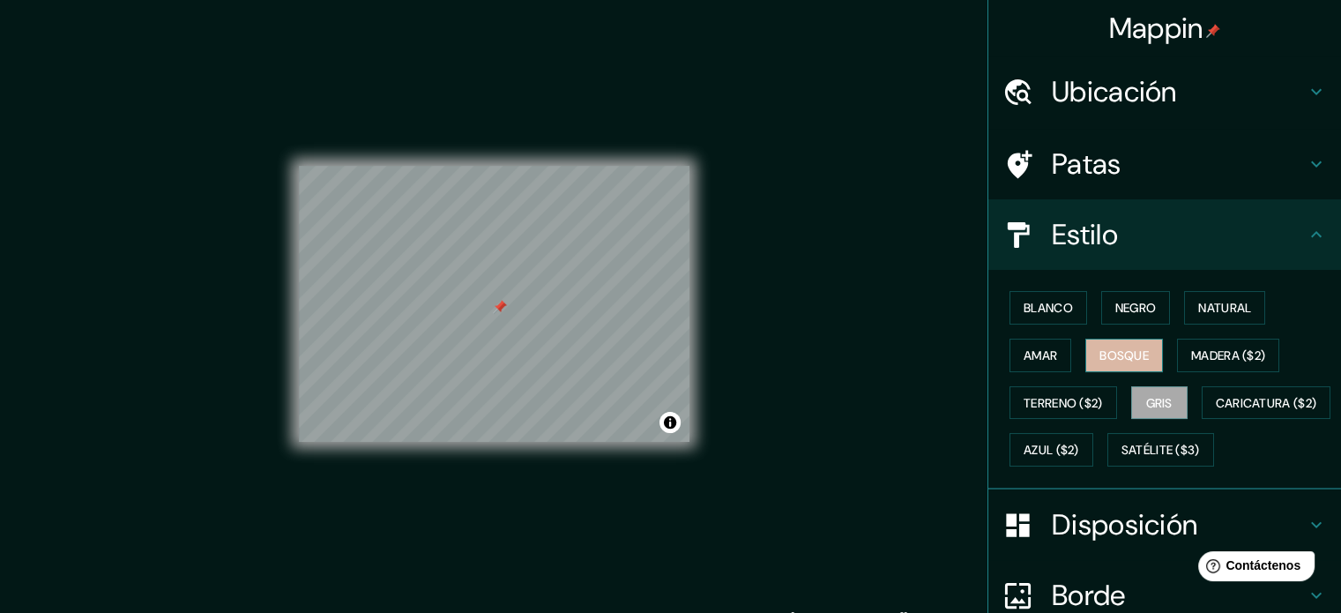
click at [1122, 350] on font "Bosque" at bounding box center [1123, 355] width 49 height 16
click at [1010, 348] on button "Amar" at bounding box center [1041, 356] width 62 height 34
click at [1190, 285] on div "Blanco Negro Natural Amar Bosque Madera ($2) Terreno ($2) Gris Caricatura ($2) …" at bounding box center [1171, 379] width 339 height 190
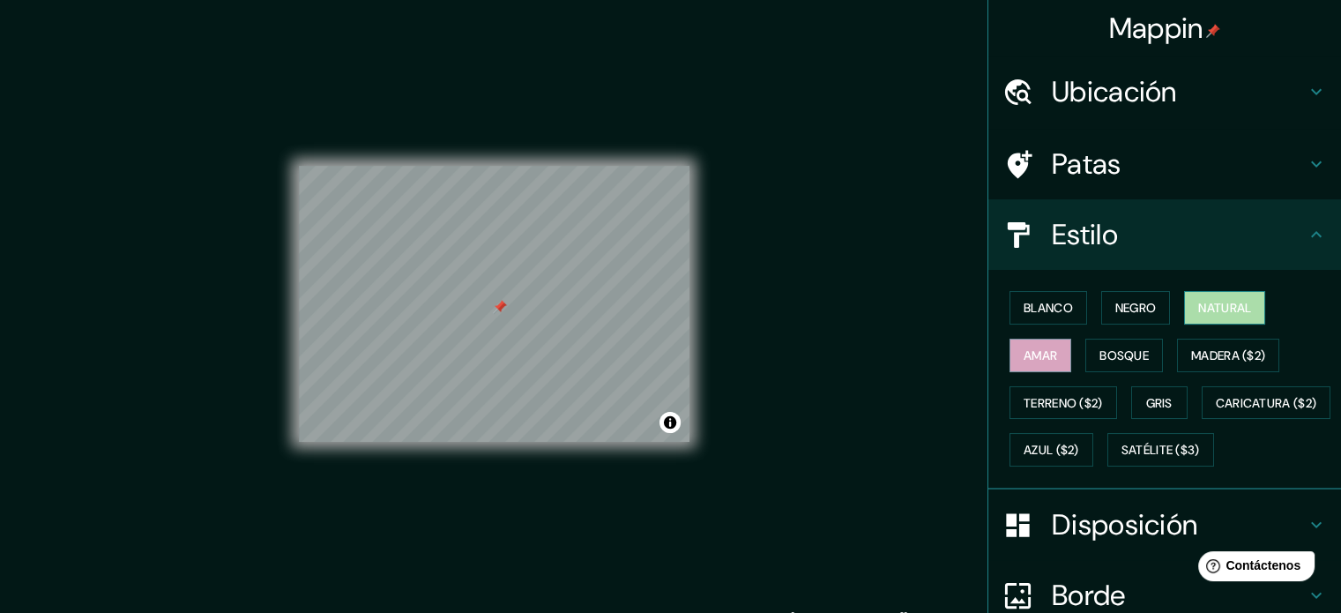
click at [1199, 297] on font "Natural" at bounding box center [1224, 307] width 53 height 23
click at [1115, 302] on font "Negro" at bounding box center [1135, 308] width 41 height 16
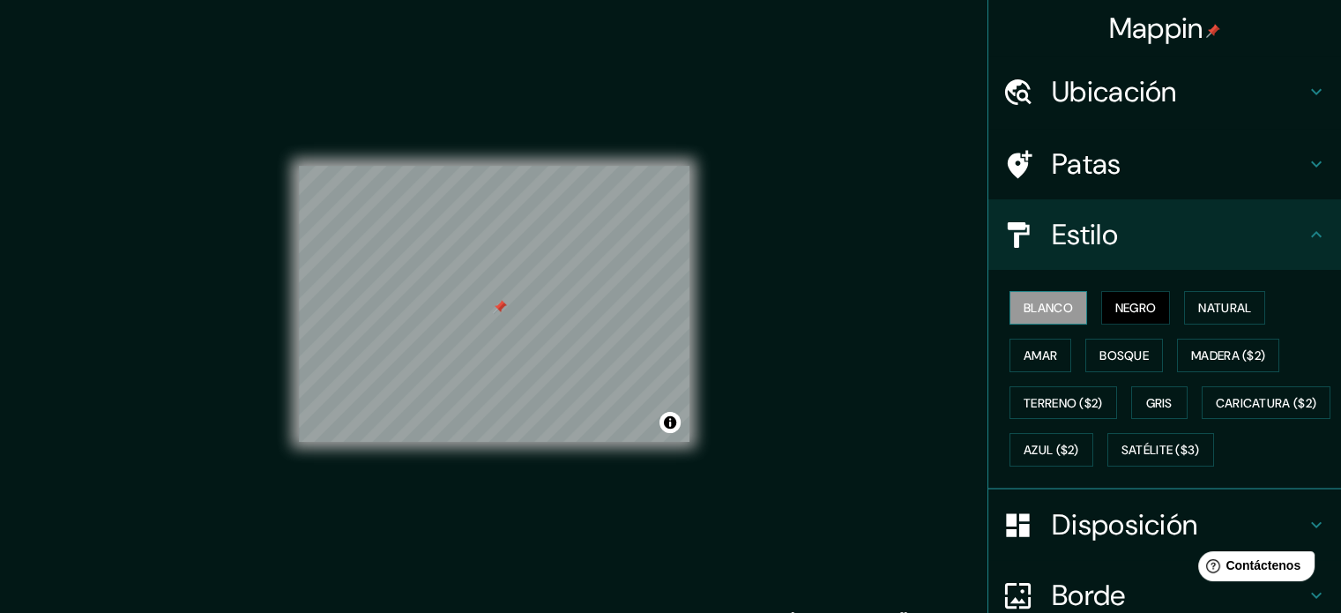
click at [1065, 307] on button "Blanco" at bounding box center [1049, 308] width 78 height 34
click at [1115, 296] on font "Negro" at bounding box center [1135, 307] width 41 height 23
click at [1150, 386] on button "Gris" at bounding box center [1159, 403] width 56 height 34
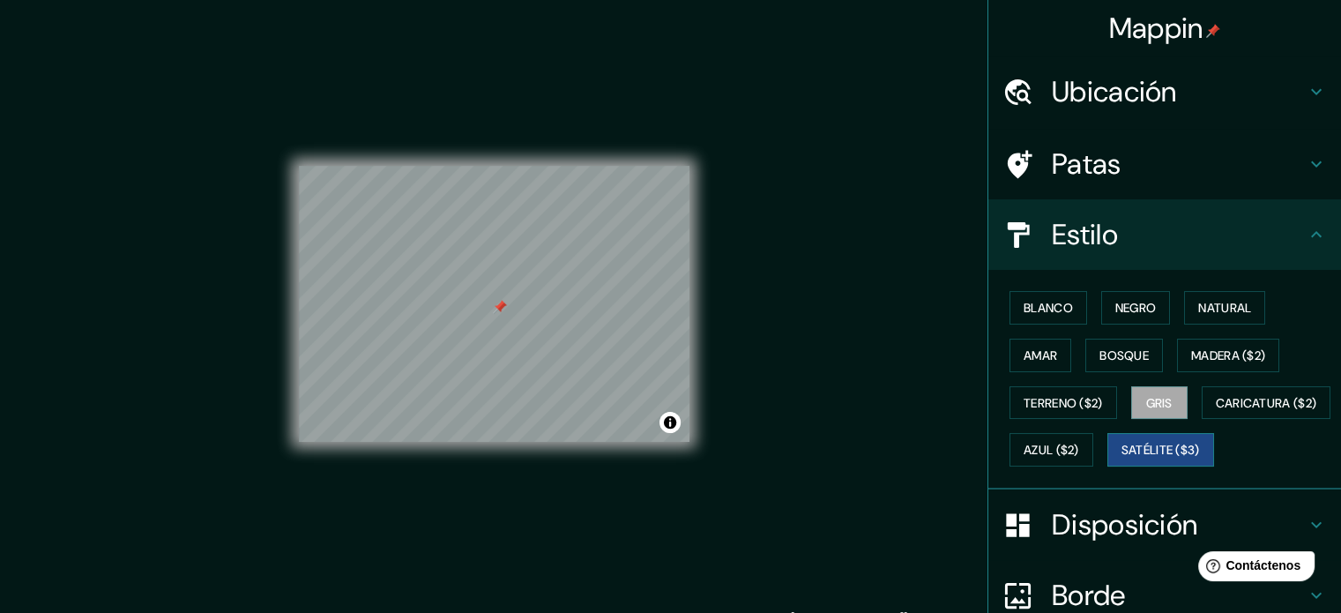
click at [1122, 458] on font "Satélite ($3)" at bounding box center [1161, 451] width 78 height 16
click at [1159, 398] on font "Gris" at bounding box center [1159, 403] width 26 height 16
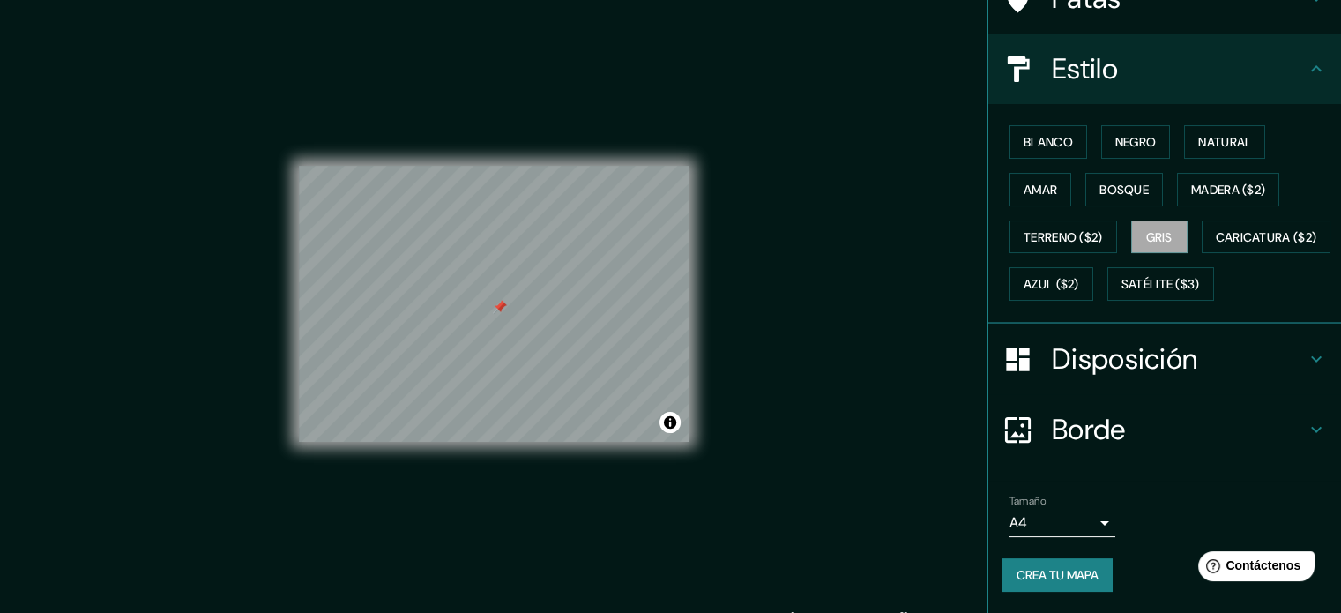
scroll to position [208, 0]
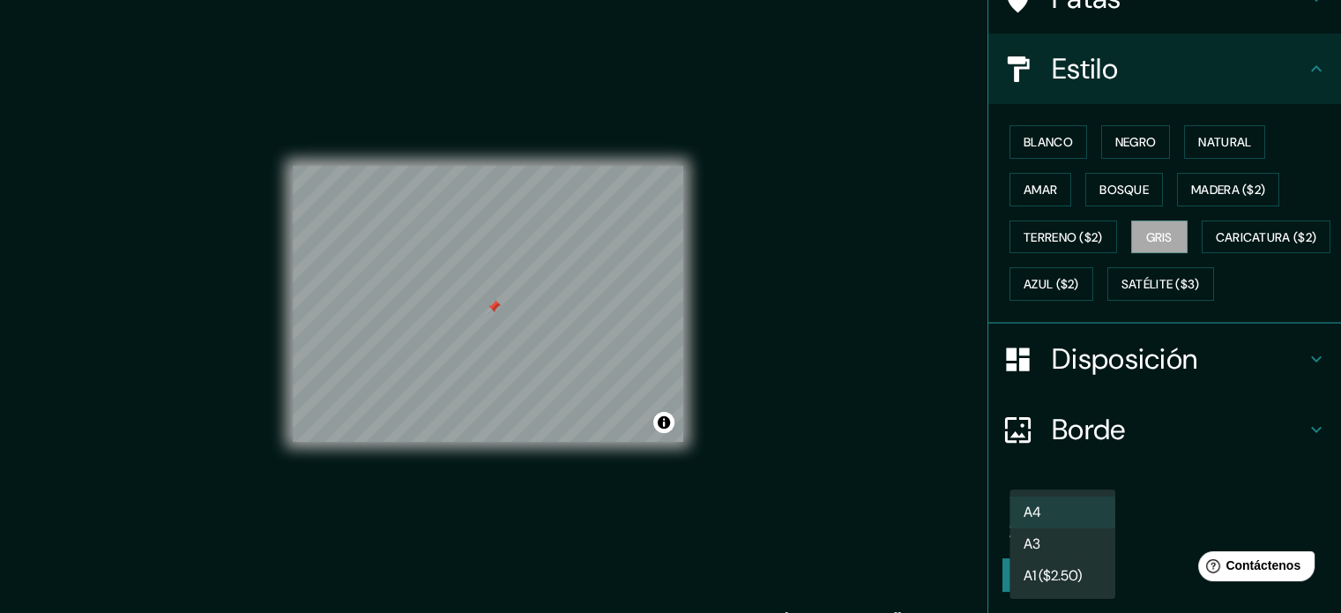
click at [1084, 518] on body "Mappin Ubicación [PERSON_NAME], 98160 [GEOGRAPHIC_DATA], [GEOGRAPHIC_DATA], [GE…" at bounding box center [670, 306] width 1341 height 613
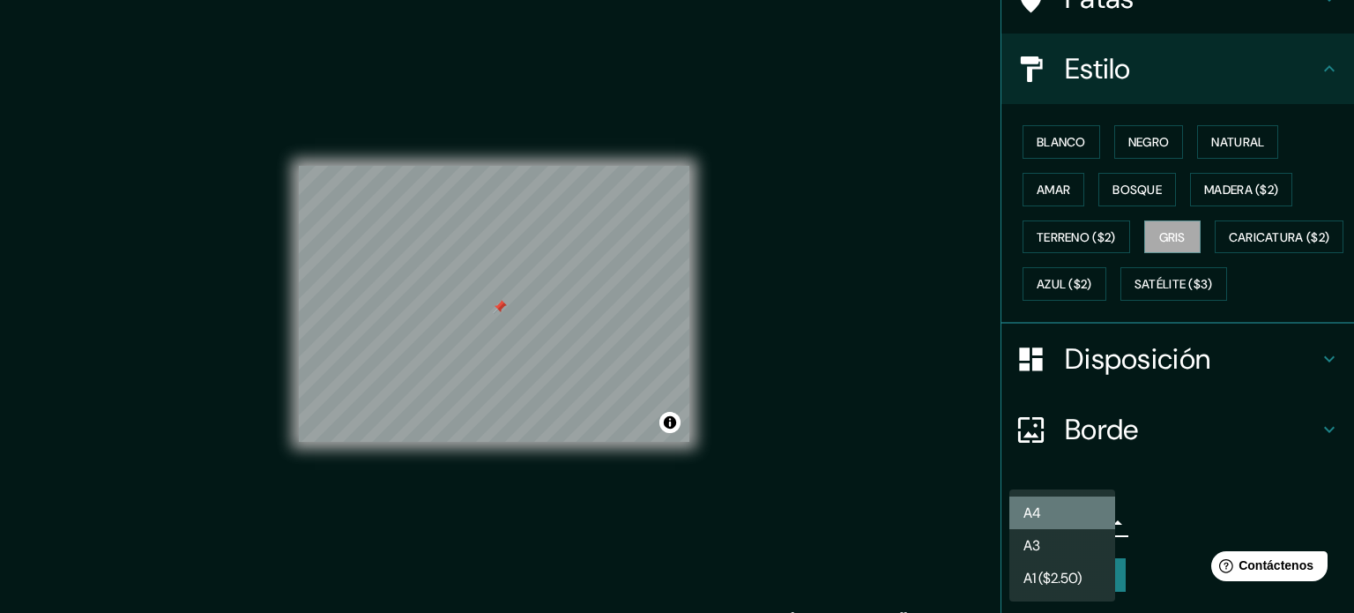
click at [1084, 518] on li "A4" at bounding box center [1063, 512] width 106 height 33
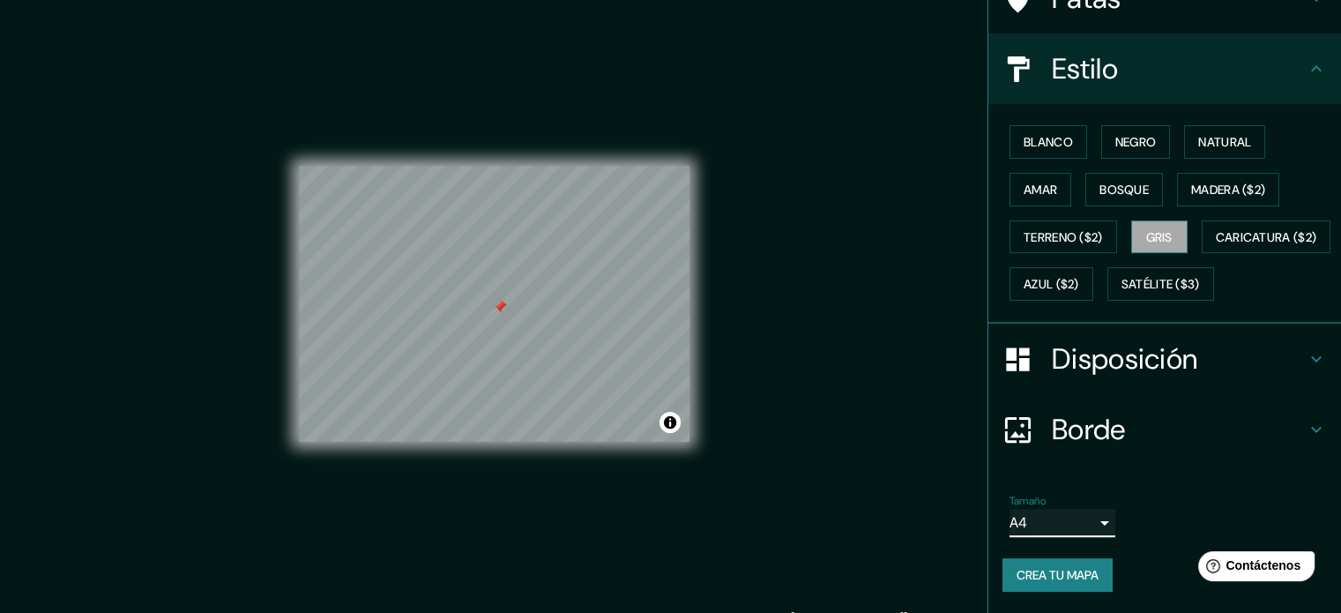
scroll to position [32, 0]
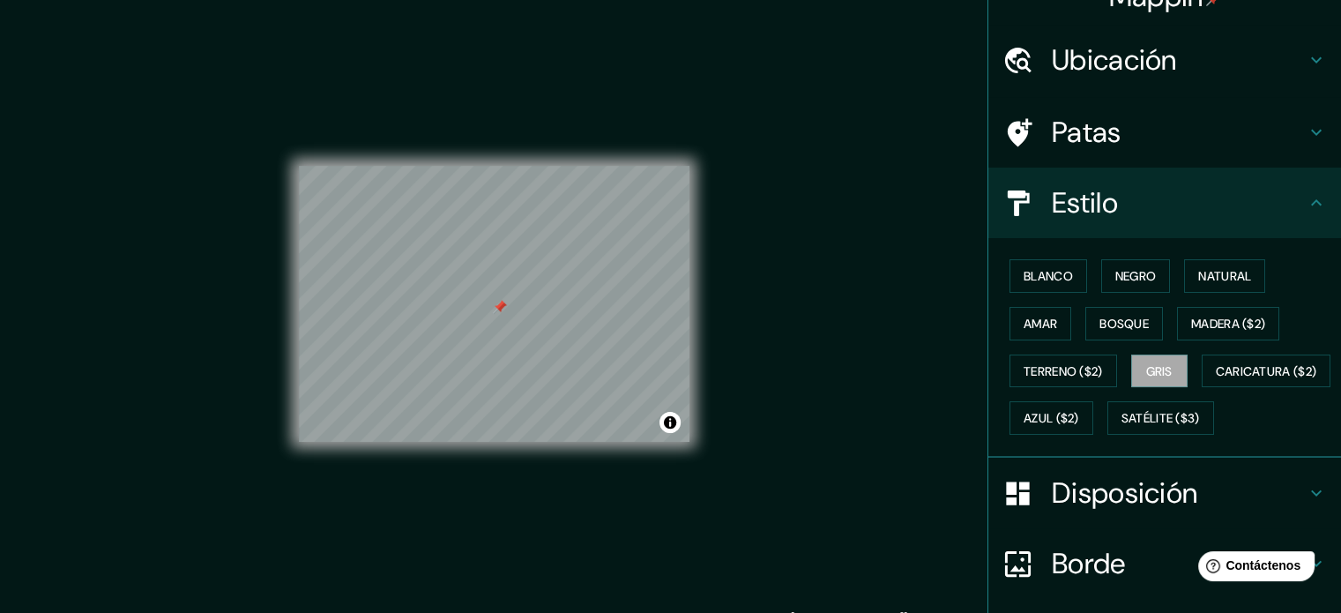
click at [1152, 136] on h4 "Patas" at bounding box center [1179, 132] width 254 height 35
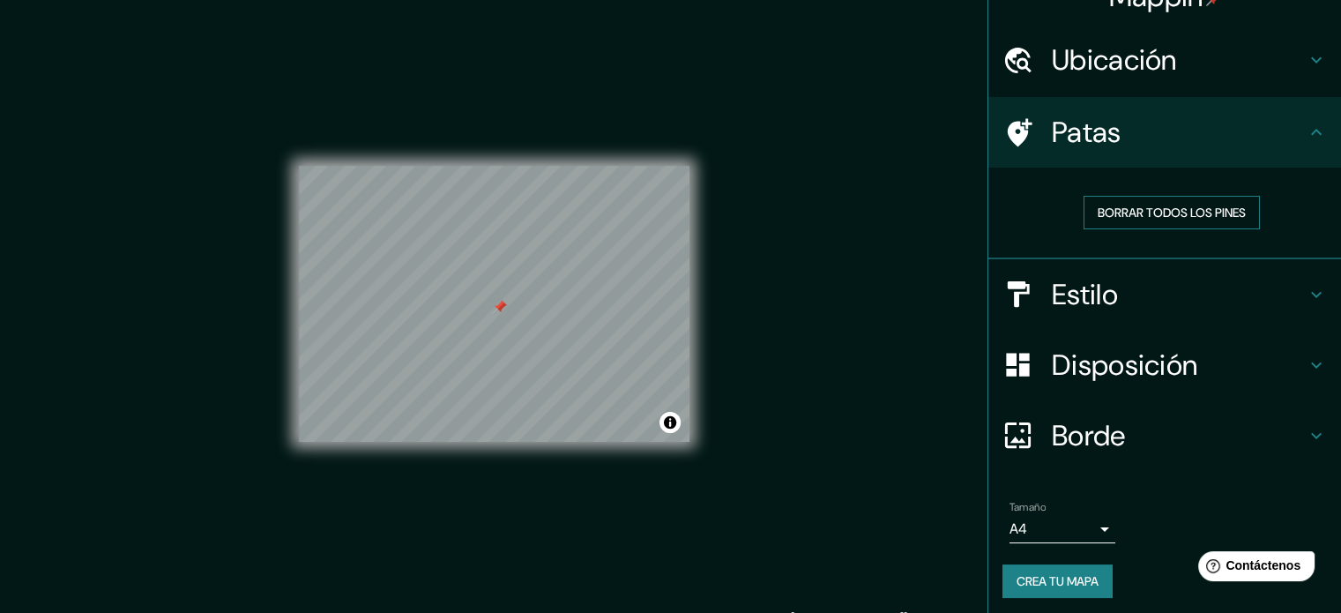
click at [1140, 211] on font "Borrar todos los pines" at bounding box center [1172, 213] width 148 height 16
click at [1055, 578] on font "Crea tu mapa" at bounding box center [1058, 581] width 82 height 16
